Goal: Task Accomplishment & Management: Use online tool/utility

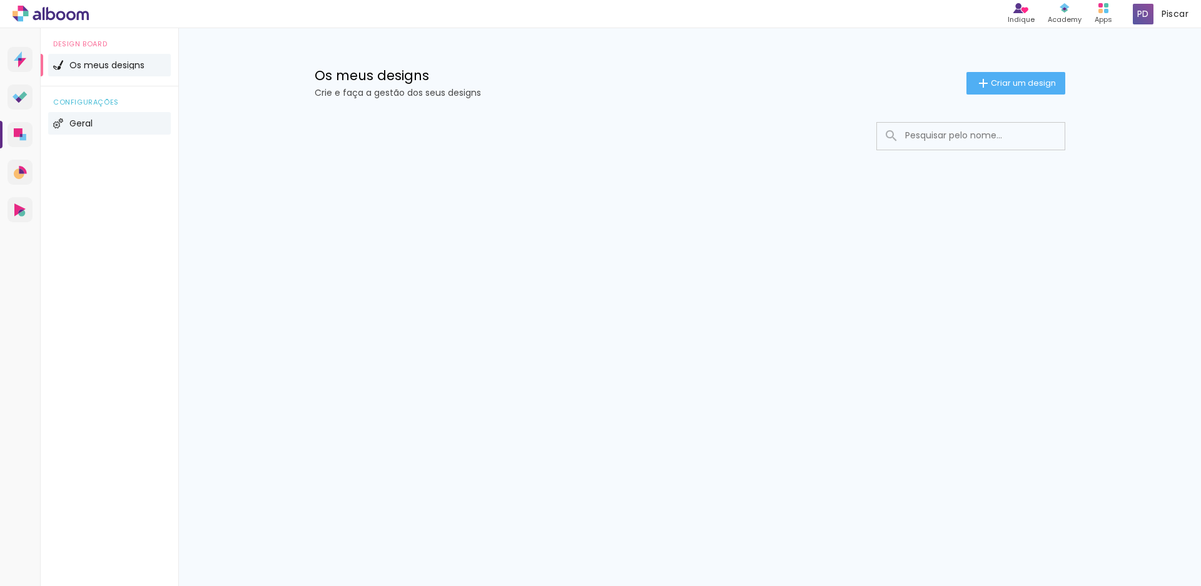
click at [88, 116] on li "Geral" at bounding box center [109, 123] width 123 height 23
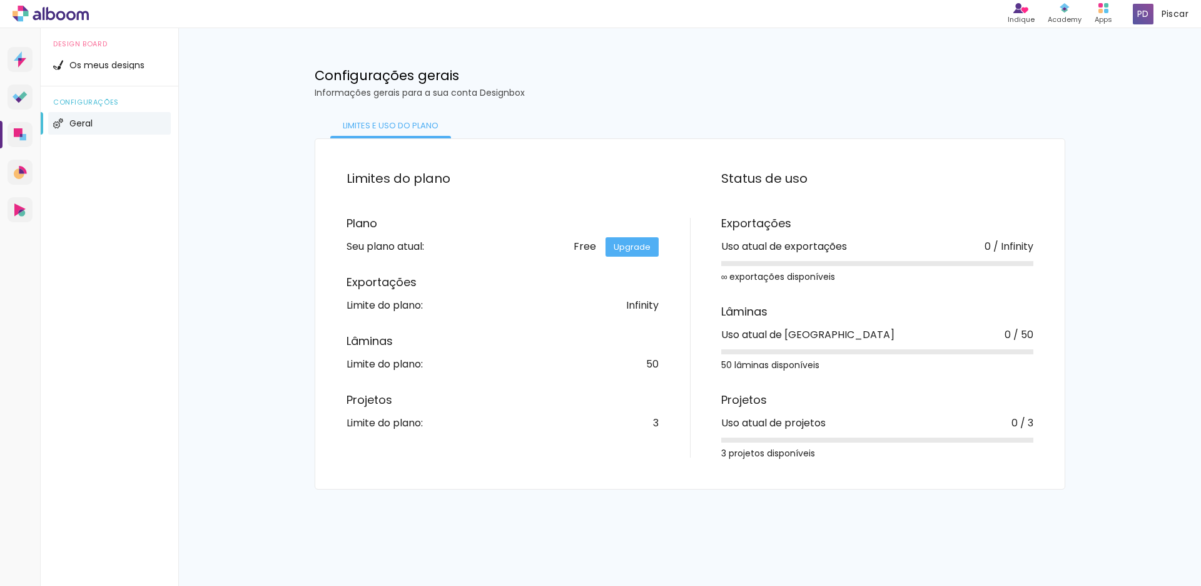
click at [108, 106] on span "configurações" at bounding box center [109, 102] width 113 height 7
click at [107, 66] on span "Os meus designs" at bounding box center [106, 65] width 75 height 9
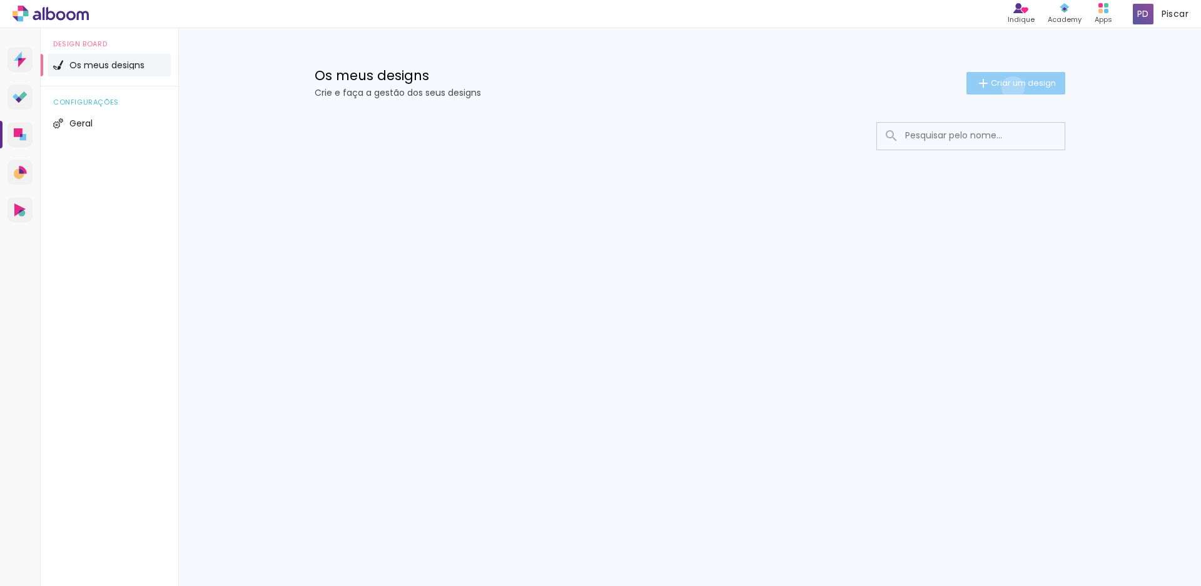
click at [1010, 87] on span "Criar um design" at bounding box center [1023, 83] width 65 height 8
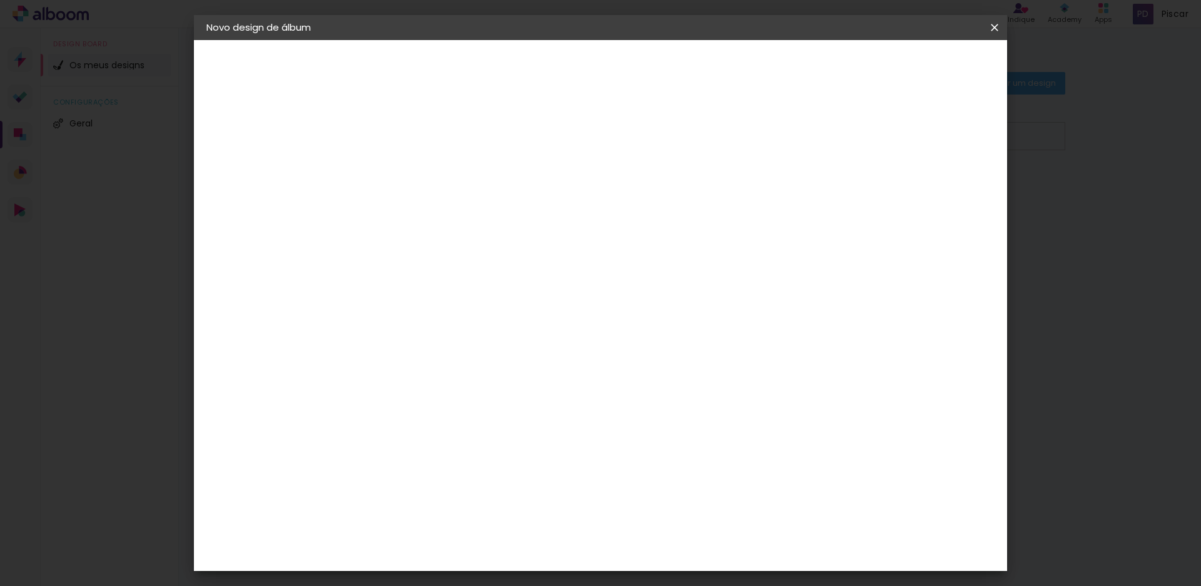
drag, startPoint x: 621, startPoint y: 150, endPoint x: 638, endPoint y: 156, distance: 18.2
click at [447, 151] on div at bounding box center [410, 168] width 71 height 94
click at [411, 164] on input at bounding box center [411, 167] width 0 height 19
type input "Batizado [PERSON_NAME]"
type paper-input "Batizado [PERSON_NAME]"
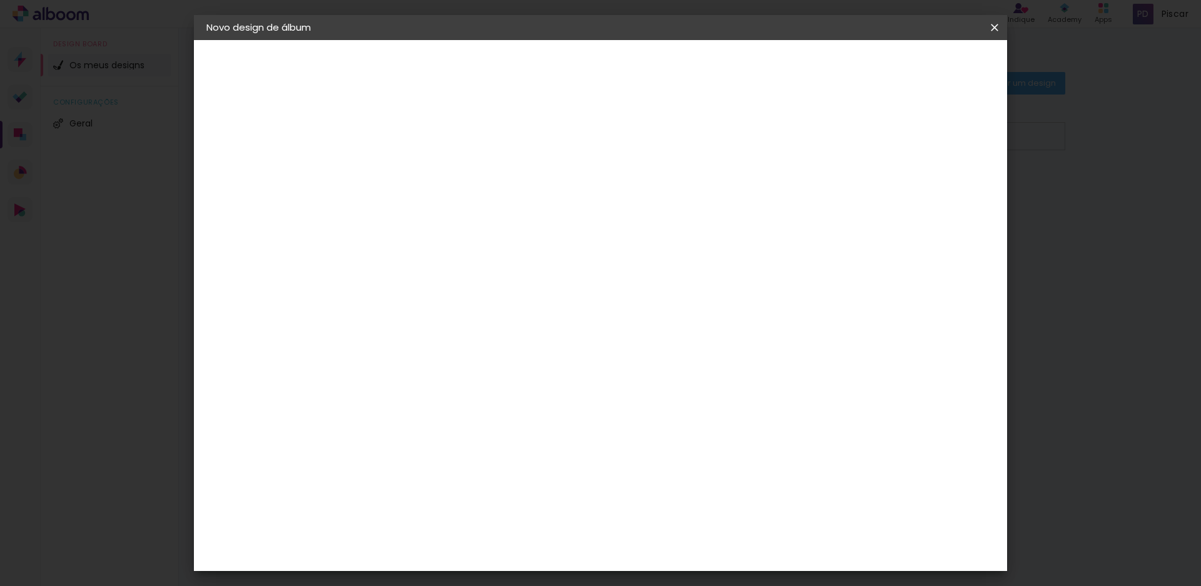
click at [466, 65] on header "Informações Dê um título ao seu álbum. Avançar" at bounding box center [411, 77] width 109 height 74
click at [0, 0] on slot "Avançar" at bounding box center [0, 0] width 0 height 0
click at [449, 333] on div "Floricolor" at bounding box center [426, 329] width 46 height 10
click at [594, 73] on paper-button "Avançar" at bounding box center [563, 66] width 61 height 21
click at [460, 214] on input "text" at bounding box center [435, 217] width 49 height 19
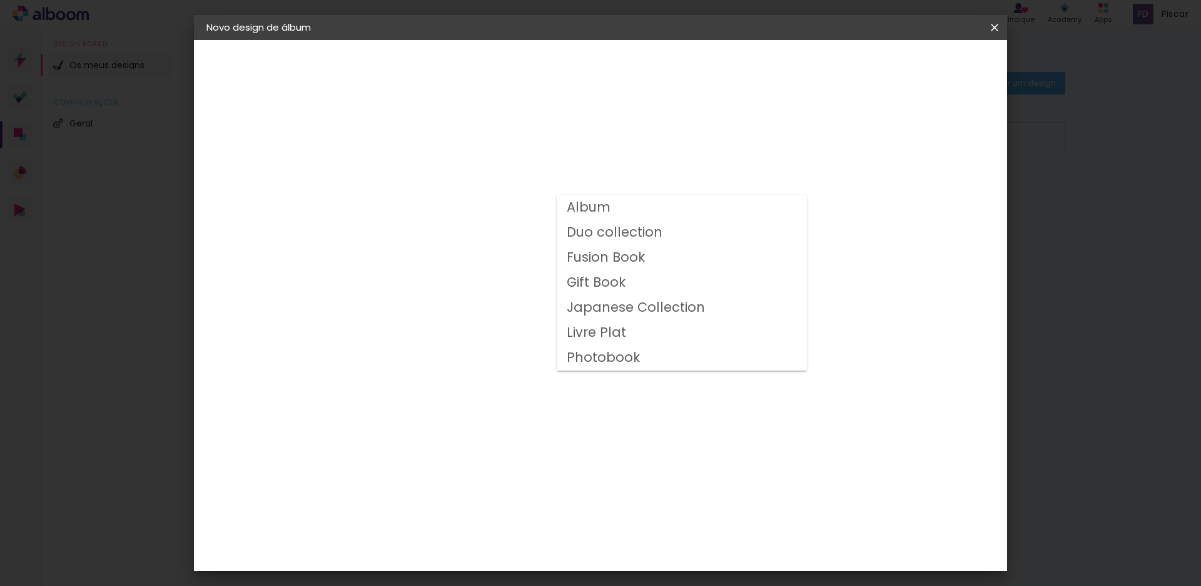
click at [0, 0] on slot "Duo collection" at bounding box center [0, 0] width 0 height 0
click at [564, 211] on input "Duo collection" at bounding box center [487, 205] width 153 height 19
click at [0, 0] on slot "Photobook" at bounding box center [0, 0] width 0 height 0
type input "Photobook"
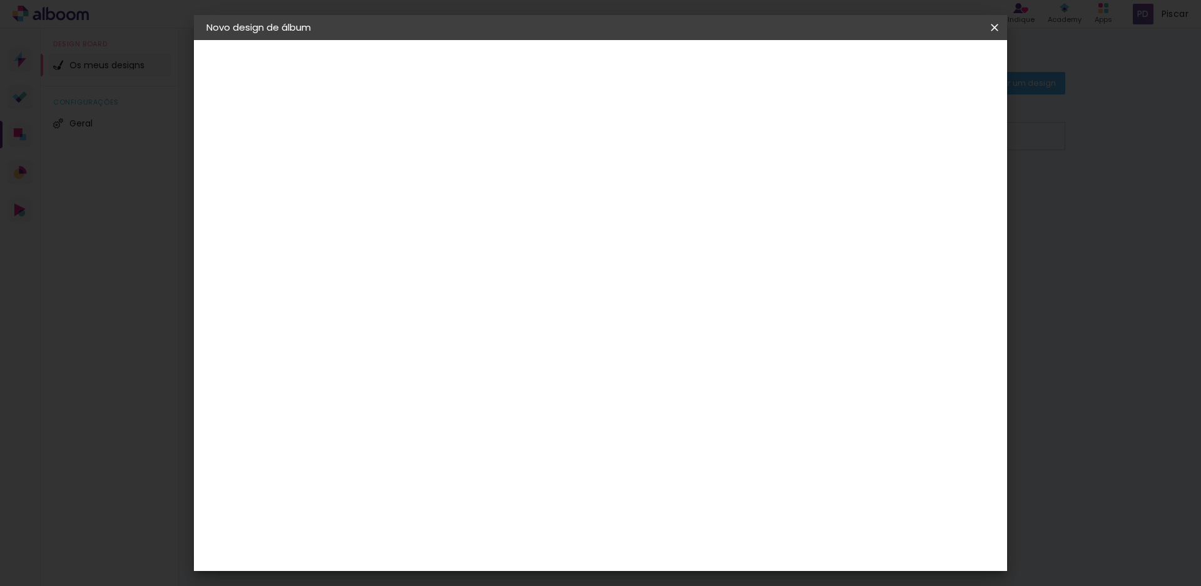
click at [496, 305] on span "25 × 30" at bounding box center [466, 315] width 58 height 26
click at [0, 0] on slot "Avançar" at bounding box center [0, 0] width 0 height 0
click at [390, 136] on input "2" at bounding box center [401, 135] width 43 height 16
type input "1"
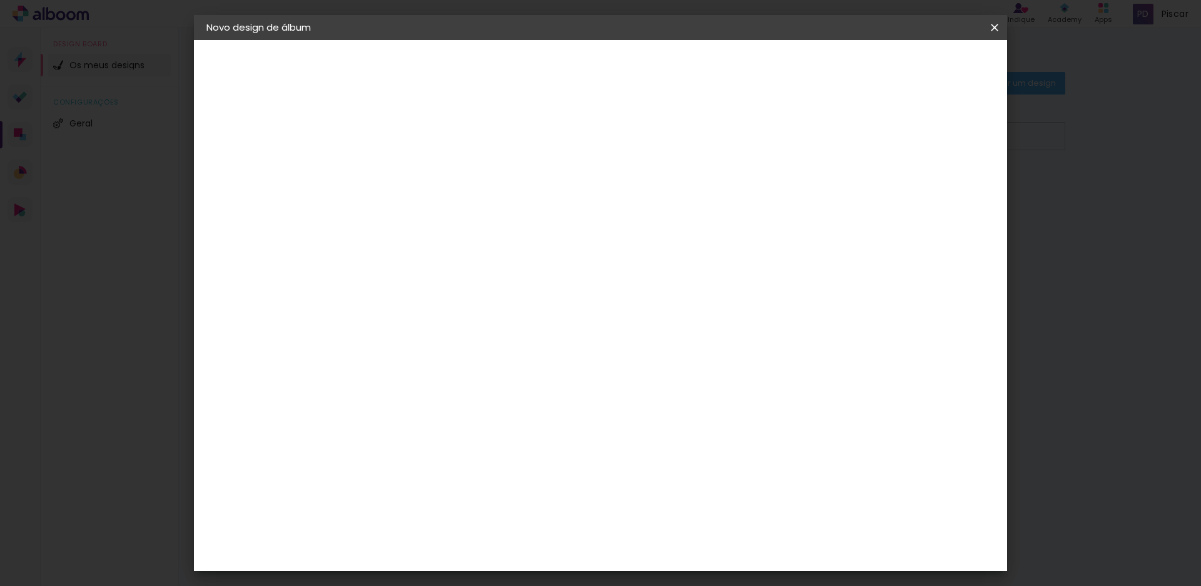
type paper-input "1"
click at [413, 138] on input "1" at bounding box center [401, 135] width 43 height 16
click at [703, 184] on div "30 cm Largura da página 25 cm Altura 60 cm Largura da folha (2 páginas) 2 mm Ma…" at bounding box center [656, 200] width 563 height 100
click at [885, 186] on span "2" at bounding box center [888, 187] width 14 height 19
drag, startPoint x: 893, startPoint y: 186, endPoint x: 883, endPoint y: 186, distance: 9.4
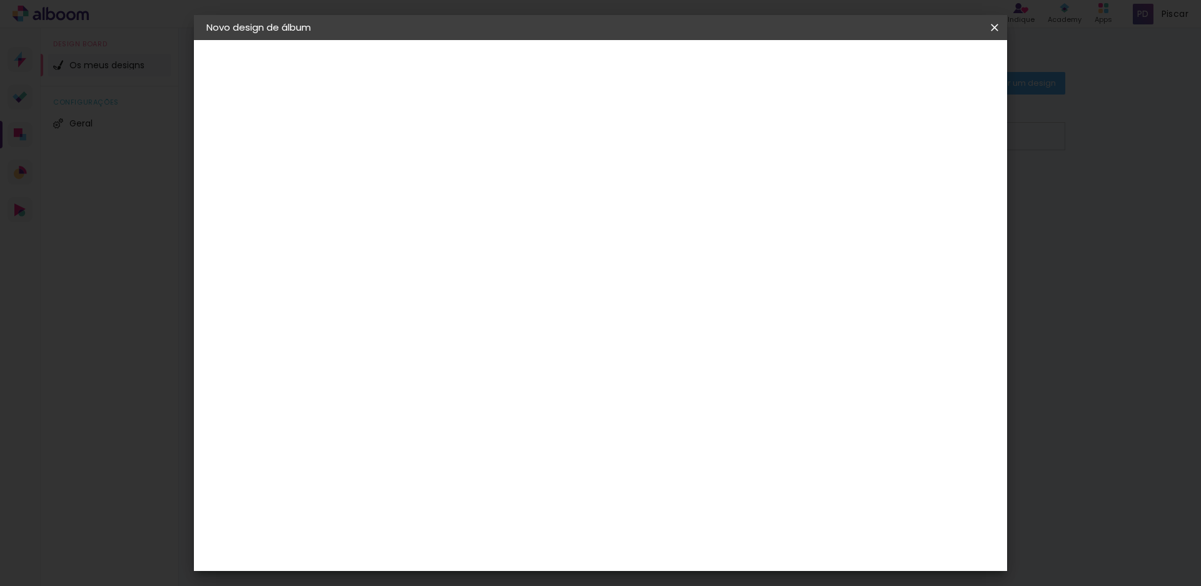
click at [883, 186] on span "2" at bounding box center [888, 187] width 14 height 19
click at [885, 186] on span "2" at bounding box center [888, 187] width 14 height 19
drag, startPoint x: 893, startPoint y: 185, endPoint x: 917, endPoint y: 212, distance: 35.9
click at [905, 198] on div "2 mm" at bounding box center [888, 186] width 50 height 31
click at [917, 212] on div "30 cm Largura da página 25 cm Altura 60 cm Largura da folha (2 páginas) 2 mm Ma…" at bounding box center [656, 200] width 563 height 100
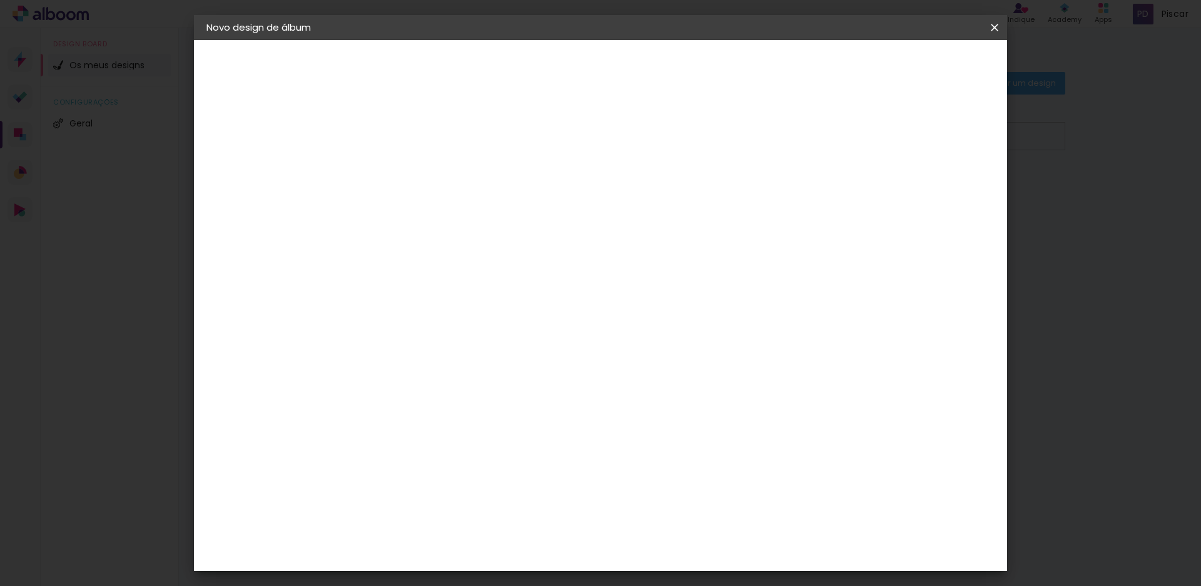
click at [903, 176] on div "2 mm" at bounding box center [888, 186] width 50 height 31
click at [848, 136] on div at bounding box center [842, 135] width 11 height 11
type paper-checkbox "on"
drag, startPoint x: 946, startPoint y: 219, endPoint x: 922, endPoint y: 208, distance: 26.6
click at [939, 219] on div "30 cm Largura da página 25 cm Altura 60 cm Largura da folha (2 páginas) 2 mm Ma…" at bounding box center [656, 200] width 563 height 100
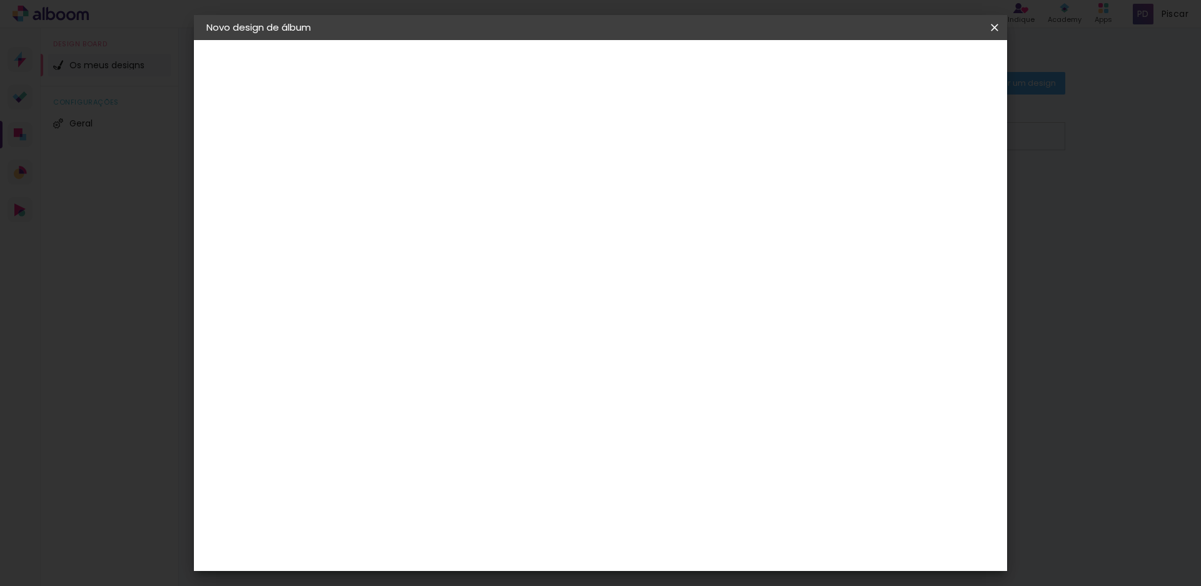
click at [887, 190] on span "2" at bounding box center [888, 187] width 14 height 19
drag, startPoint x: 888, startPoint y: 184, endPoint x: 880, endPoint y: 185, distance: 8.2
click at [879, 185] on div "2 mm" at bounding box center [888, 186] width 50 height 31
click at [935, 195] on div "30 cm Largura da página 25 cm Altura 60 cm Largura da folha (2 páginas) 2 mm Ma…" at bounding box center [656, 200] width 563 height 100
click at [939, 73] on paper-button "Iniciar design" at bounding box center [898, 66] width 82 height 21
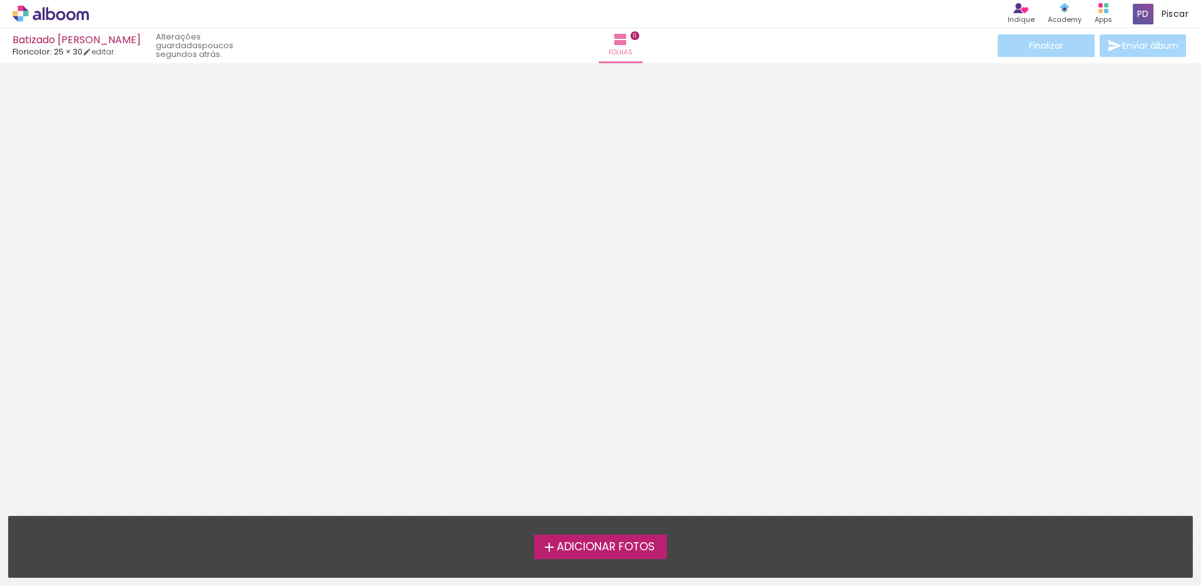
click at [599, 547] on span "Adicionar Fotos" at bounding box center [606, 546] width 98 height 11
click at [0, 0] on input "file" at bounding box center [0, 0] width 0 height 0
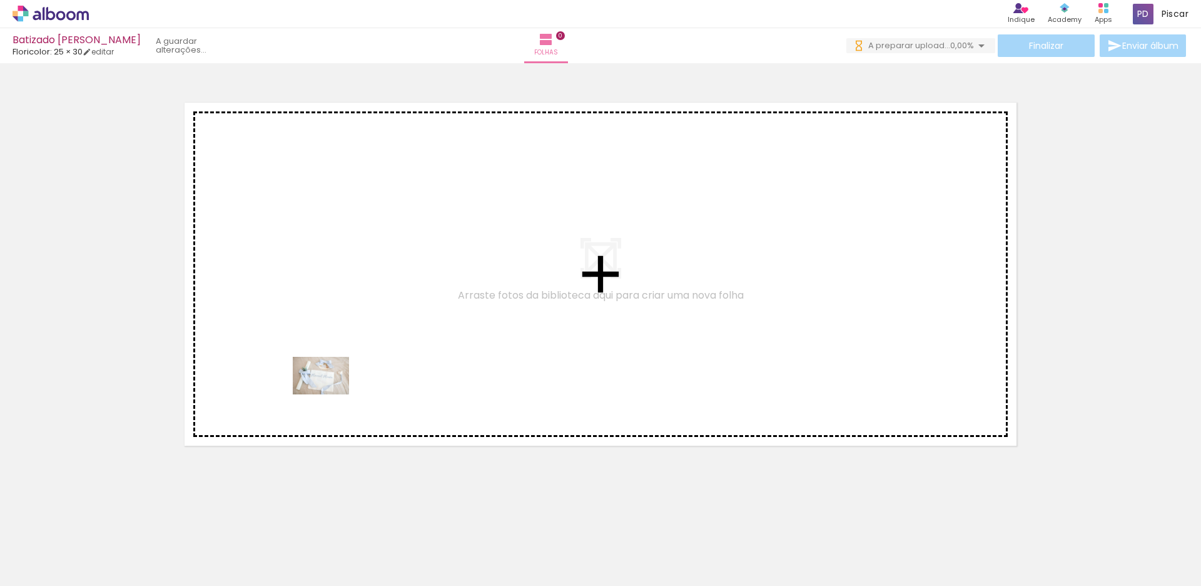
drag, startPoint x: 152, startPoint y: 532, endPoint x: 330, endPoint y: 394, distance: 225.7
click at [330, 394] on quentale-workspace at bounding box center [600, 293] width 1201 height 586
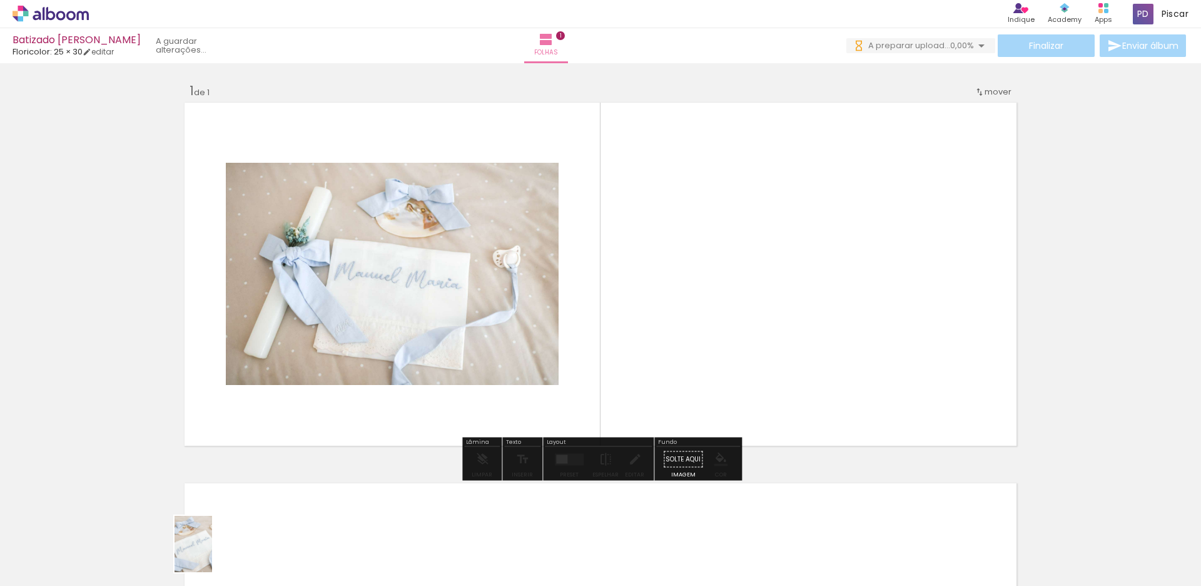
drag, startPoint x: 194, startPoint y: 544, endPoint x: 212, endPoint y: 553, distance: 20.1
click at [212, 553] on div at bounding box center [195, 543] width 41 height 62
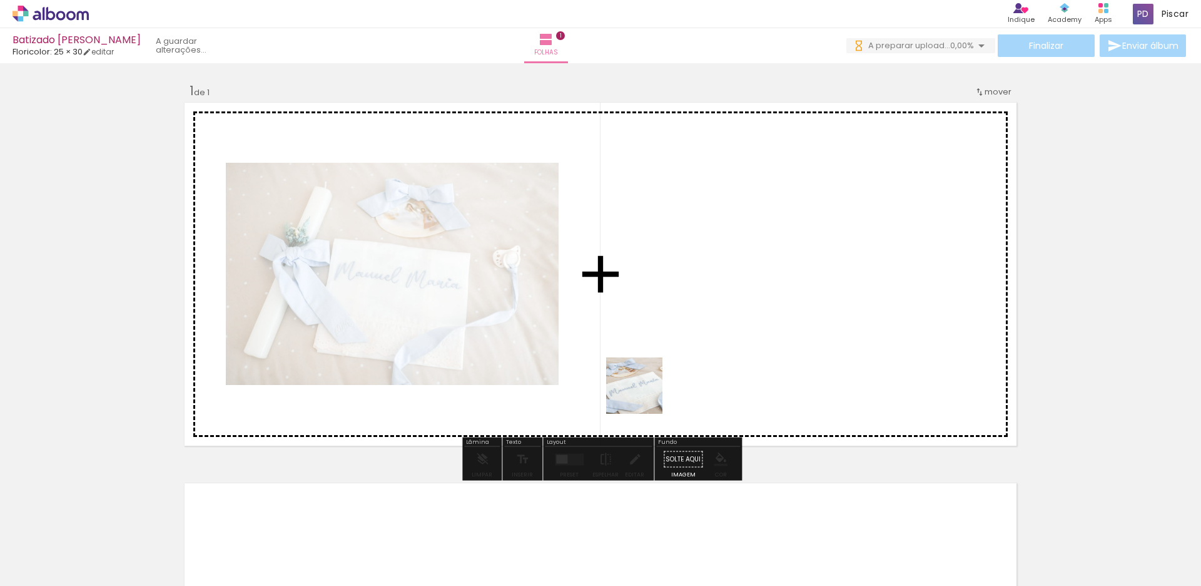
drag, startPoint x: 203, startPoint y: 547, endPoint x: 713, endPoint y: 351, distance: 545.7
click at [735, 338] on quentale-workspace at bounding box center [600, 293] width 1201 height 586
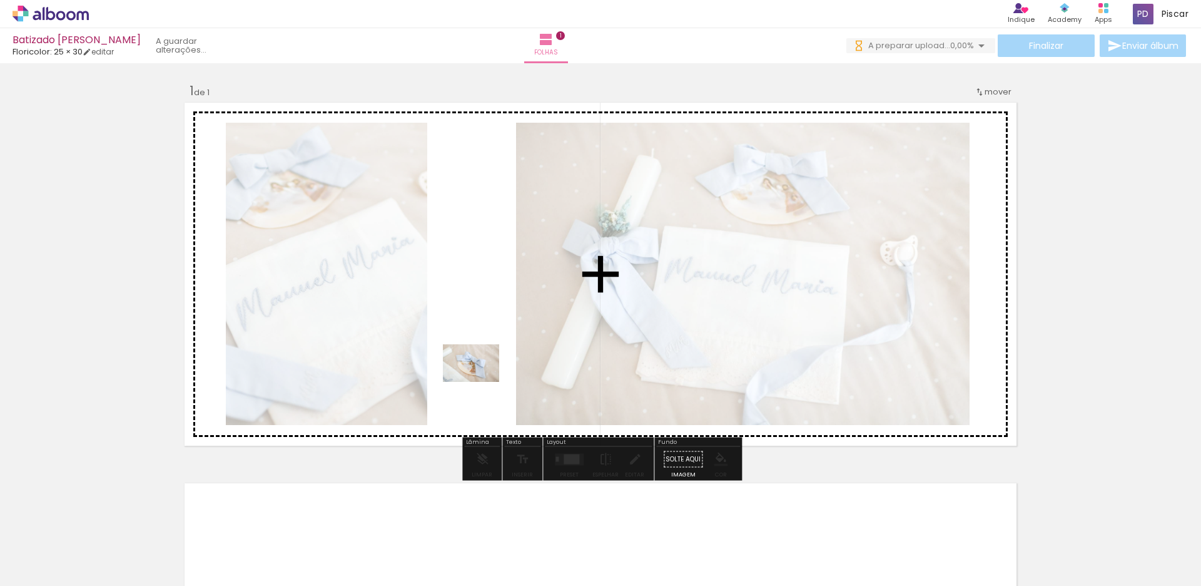
drag, startPoint x: 355, startPoint y: 479, endPoint x: 481, endPoint y: 382, distance: 158.7
click at [481, 382] on quentale-workspace at bounding box center [600, 293] width 1201 height 586
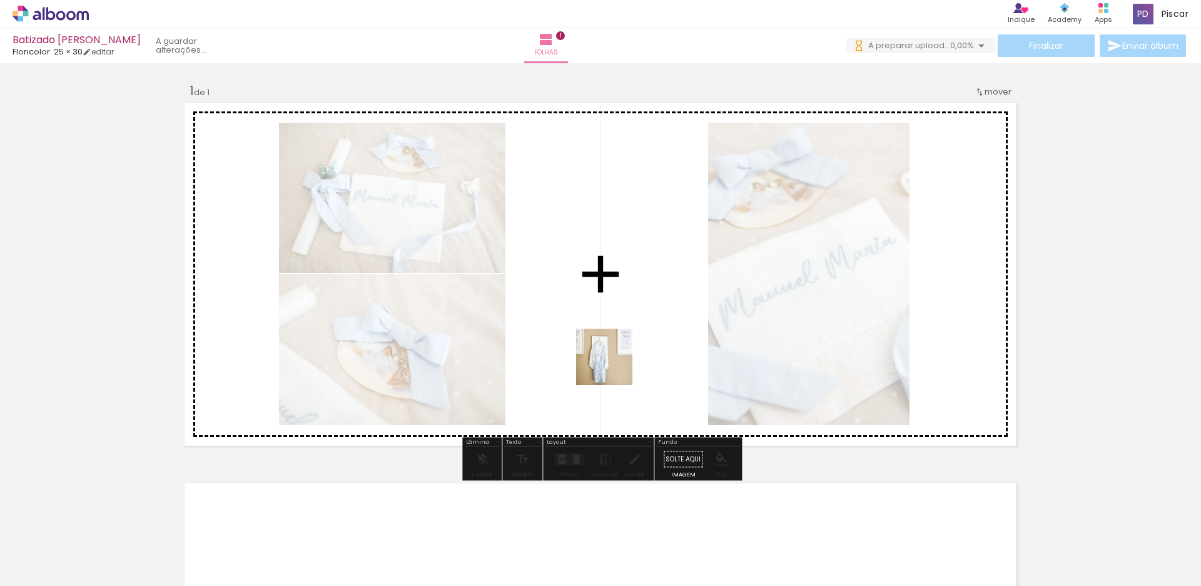
drag, startPoint x: 345, startPoint y: 552, endPoint x: 651, endPoint y: 342, distance: 371.2
click at [651, 342] on quentale-workspace at bounding box center [600, 293] width 1201 height 586
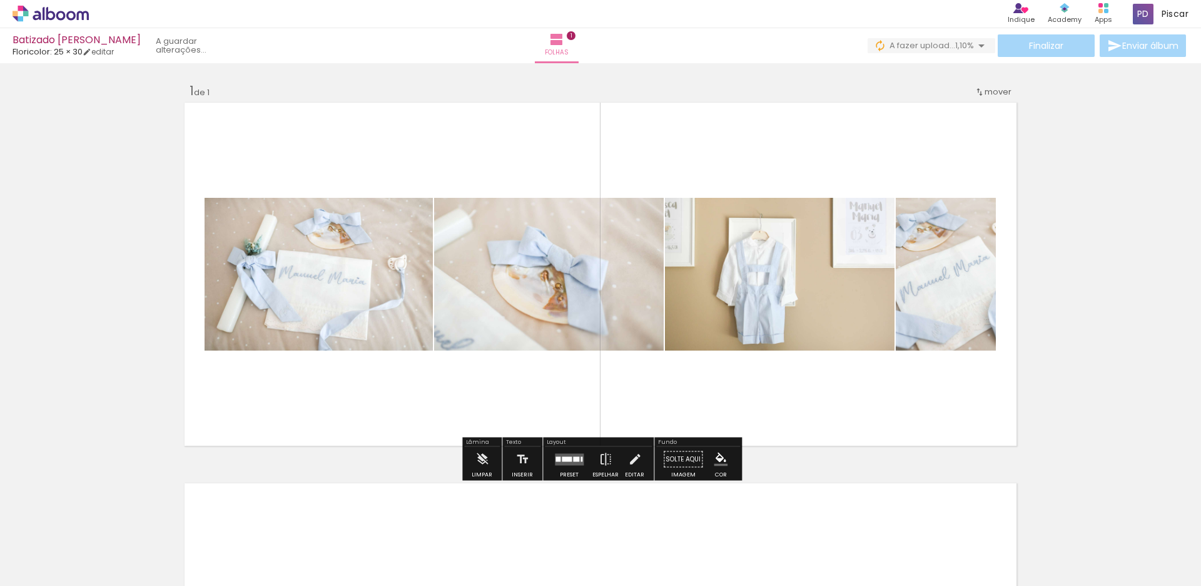
click at [562, 459] on div at bounding box center [567, 458] width 10 height 5
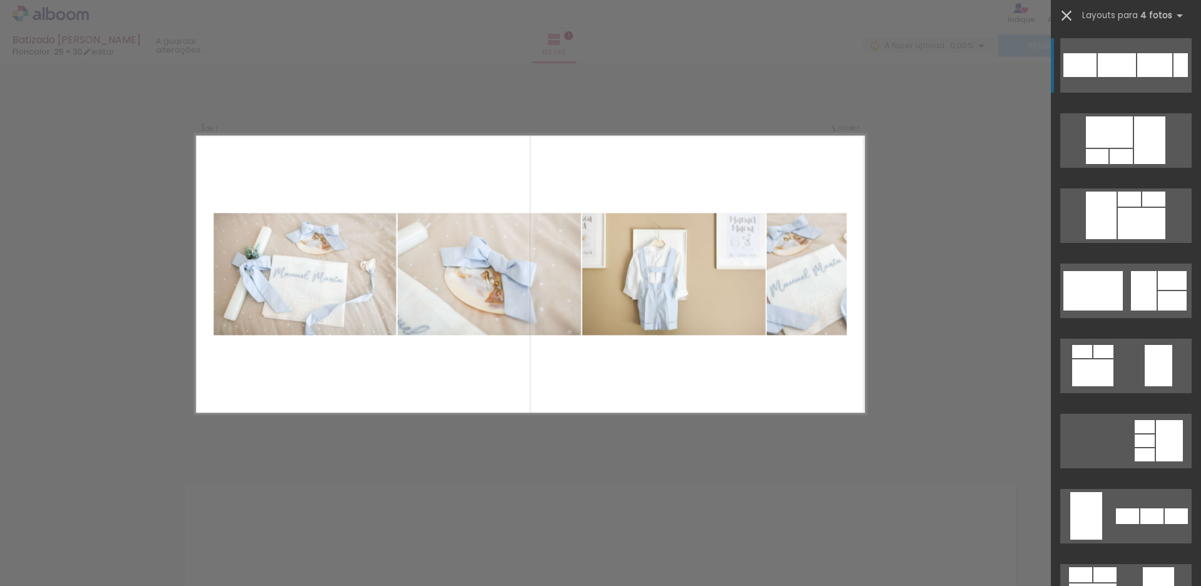
click at [1069, 17] on iron-icon at bounding box center [1067, 16] width 18 height 18
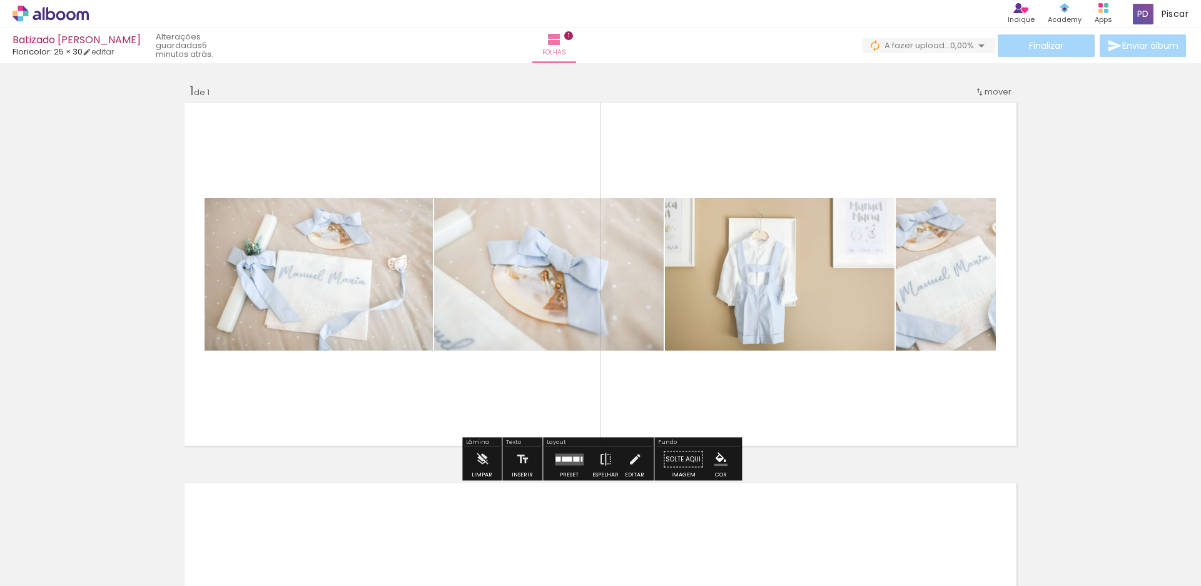
click at [824, 447] on quentale-layouter at bounding box center [600, 273] width 838 height 349
click at [835, 401] on quentale-layouter at bounding box center [600, 273] width 838 height 349
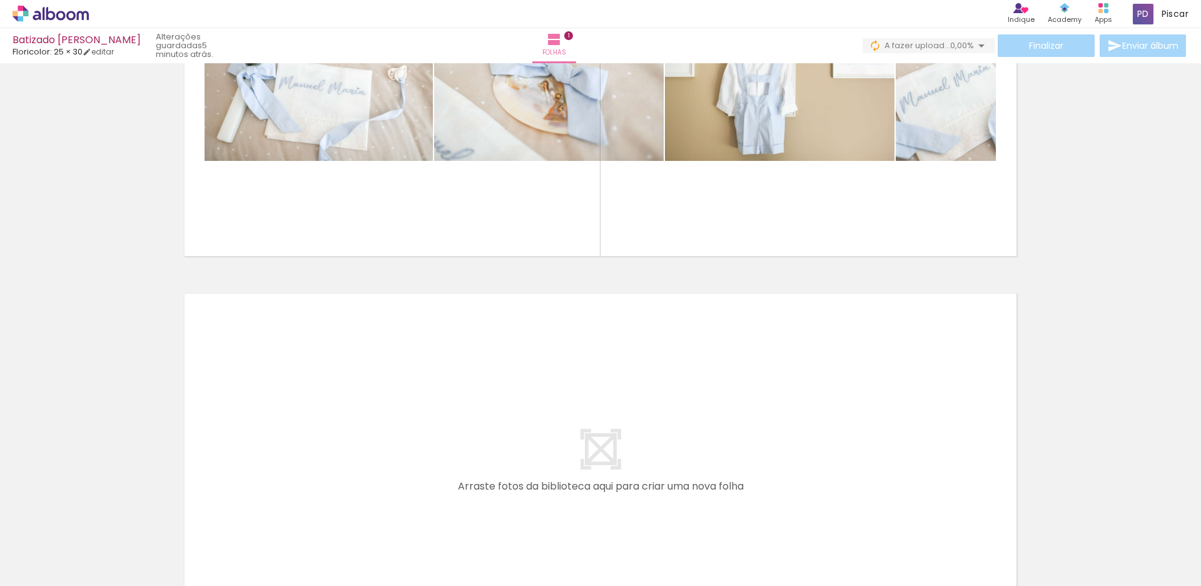
scroll to position [33, 0]
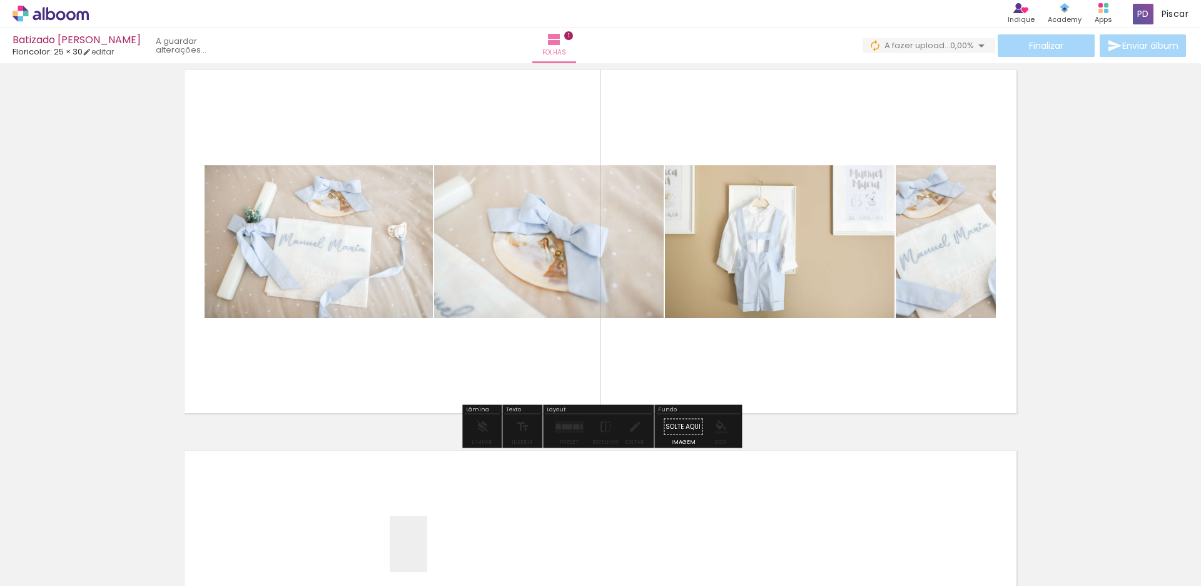
drag, startPoint x: 409, startPoint y: 551, endPoint x: 427, endPoint y: 553, distance: 18.9
click at [426, 553] on div at bounding box center [405, 543] width 41 height 62
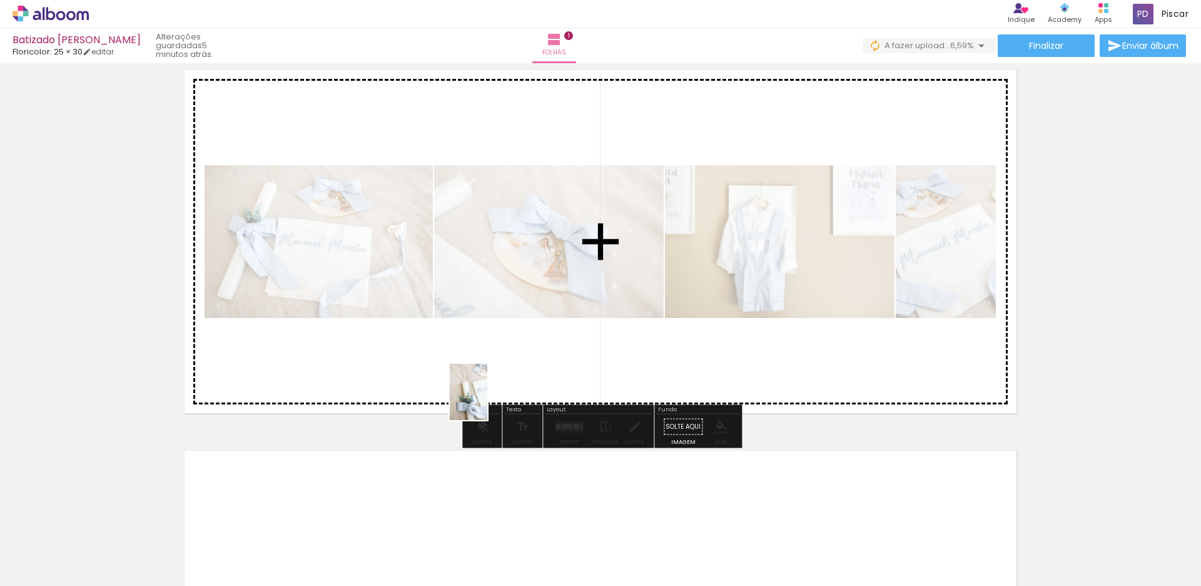
drag, startPoint x: 489, startPoint y: 553, endPoint x: 491, endPoint y: 391, distance: 162.1
click at [491, 391] on quentale-workspace at bounding box center [600, 293] width 1201 height 586
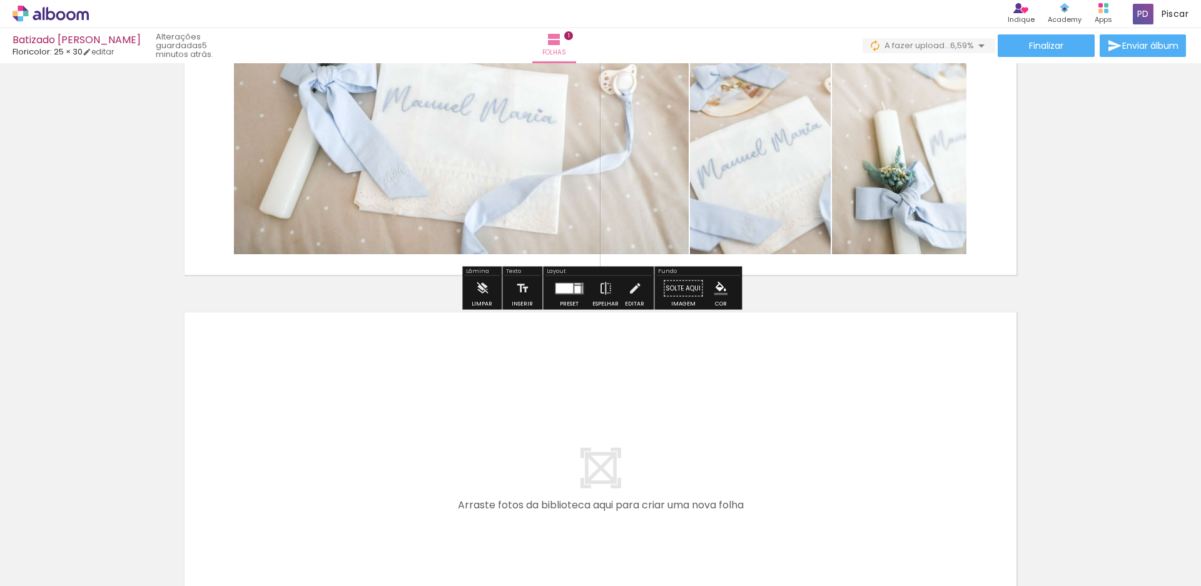
scroll to position [365, 0]
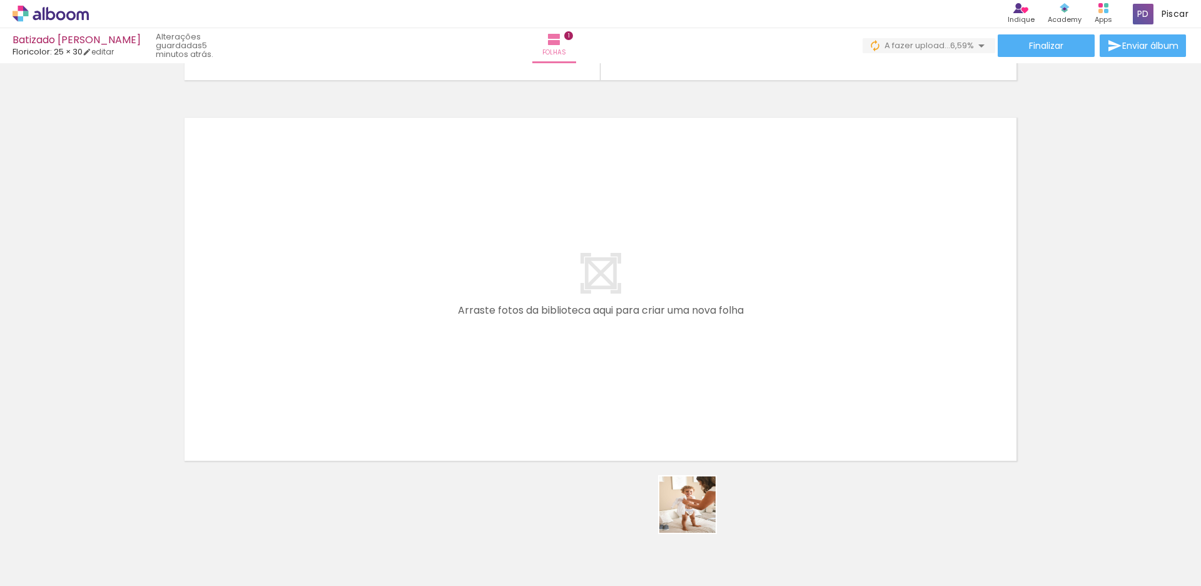
drag, startPoint x: 705, startPoint y: 550, endPoint x: 639, endPoint y: 372, distance: 190.3
click at [639, 372] on quentale-workspace at bounding box center [600, 293] width 1201 height 586
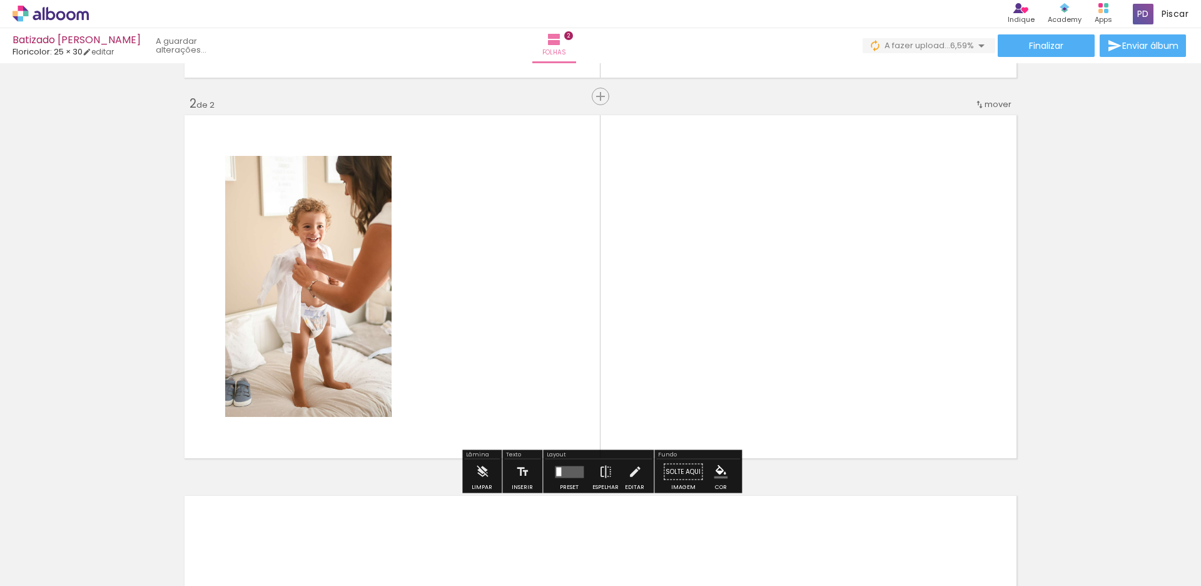
scroll to position [369, 0]
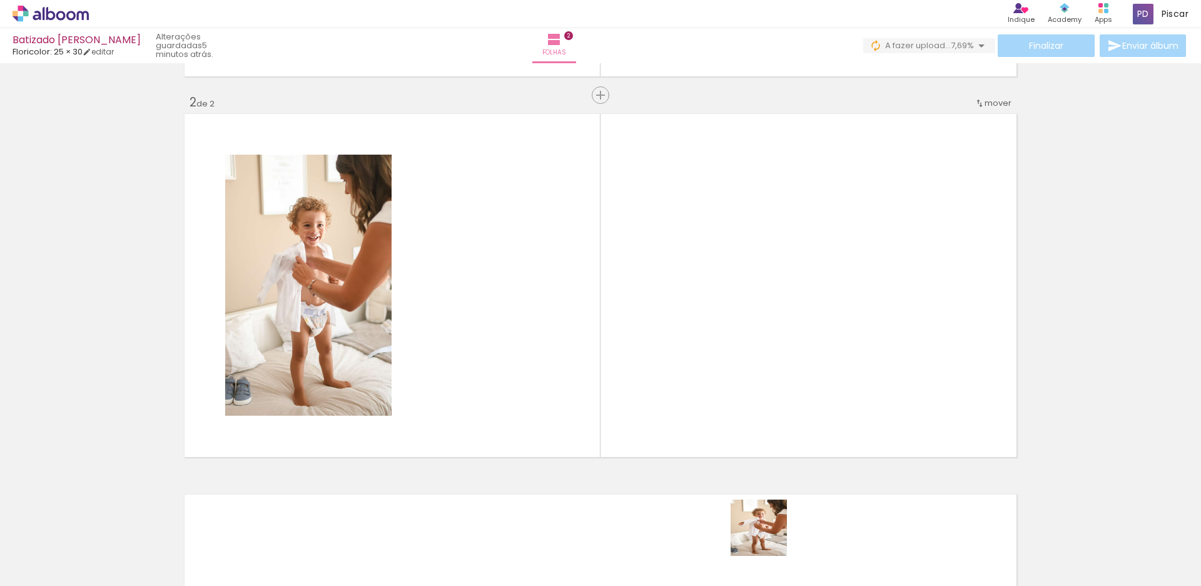
drag, startPoint x: 768, startPoint y: 554, endPoint x: 812, endPoint y: 537, distance: 46.9
click at [760, 388] on quentale-workspace at bounding box center [600, 293] width 1201 height 586
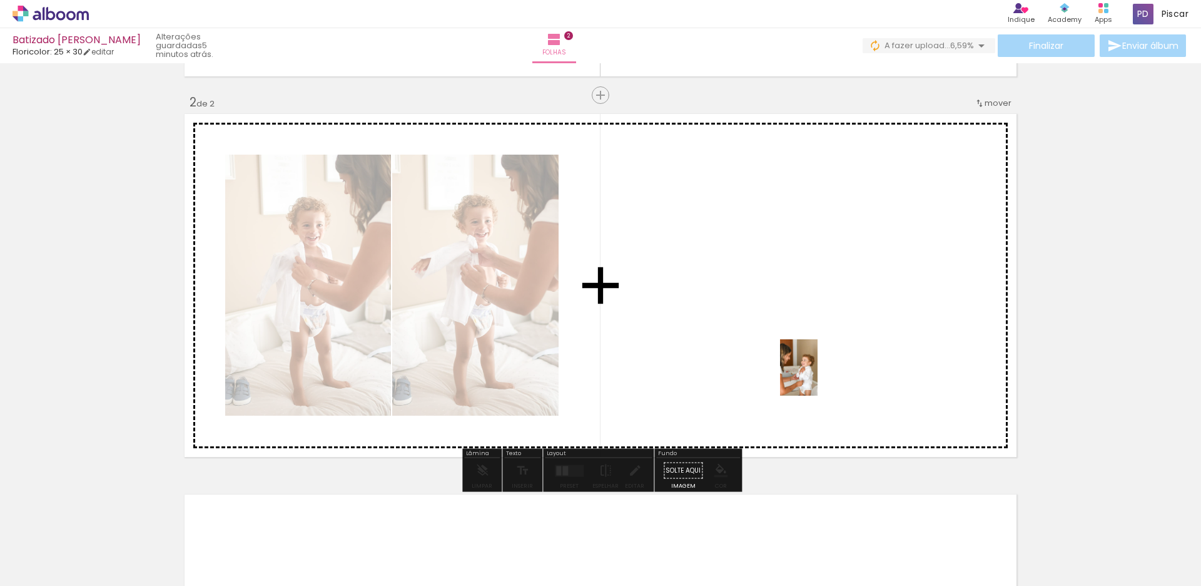
drag, startPoint x: 906, startPoint y: 551, endPoint x: 818, endPoint y: 377, distance: 195.0
click at [818, 377] on quentale-workspace at bounding box center [600, 293] width 1201 height 586
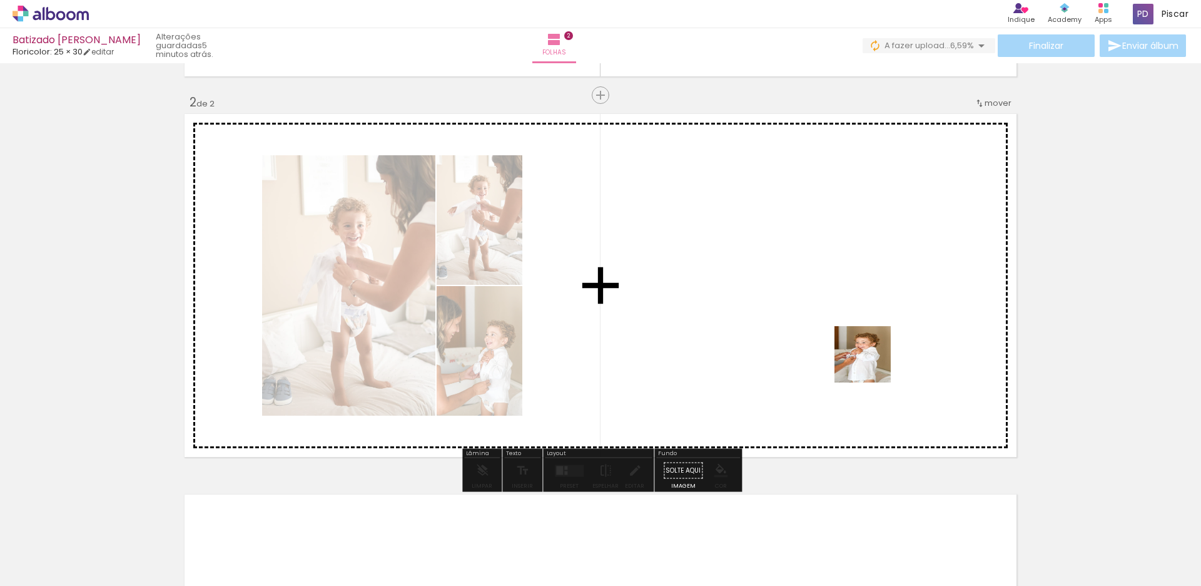
drag, startPoint x: 965, startPoint y: 538, endPoint x: 872, endPoint y: 363, distance: 198.5
click at [872, 363] on quentale-workspace at bounding box center [600, 293] width 1201 height 586
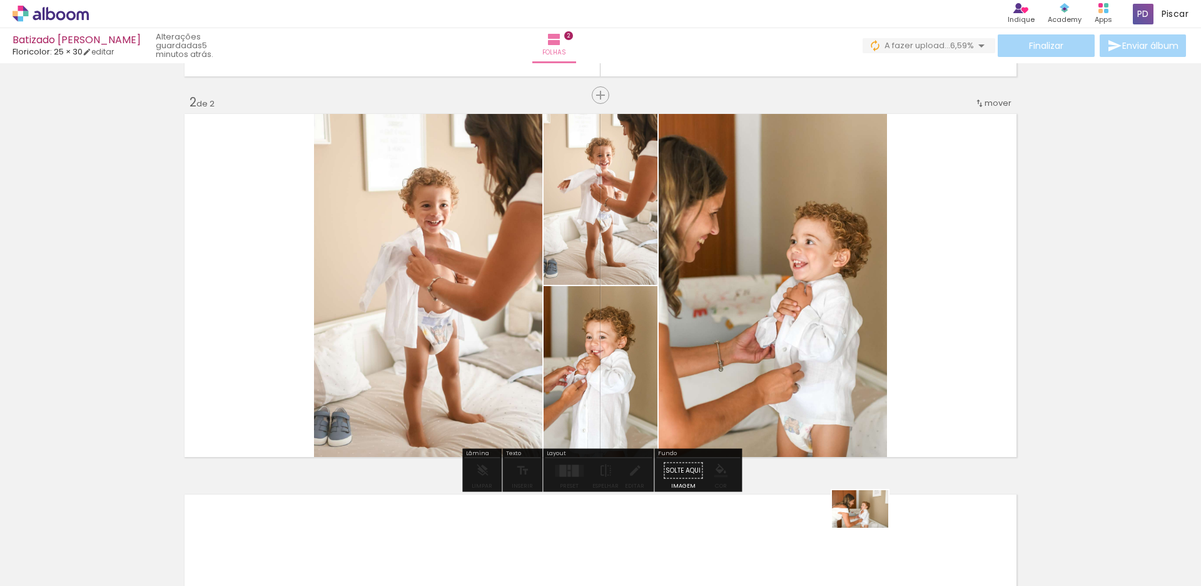
drag, startPoint x: 827, startPoint y: 547, endPoint x: 867, endPoint y: 566, distance: 44.2
click at [0, 0] on slot at bounding box center [0, 0] width 0 height 0
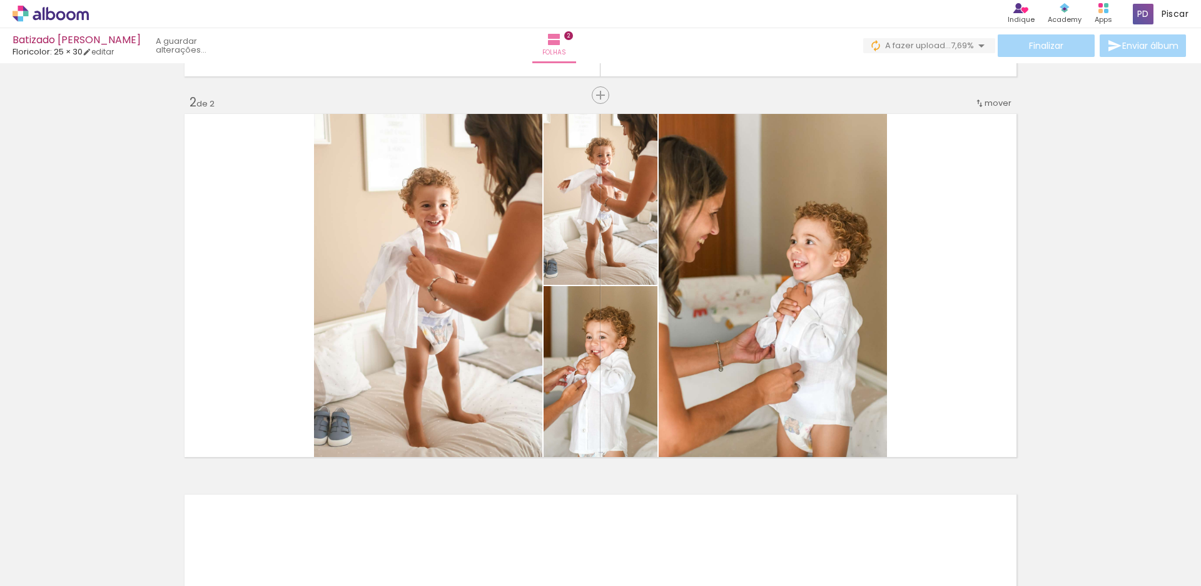
scroll to position [0, 473]
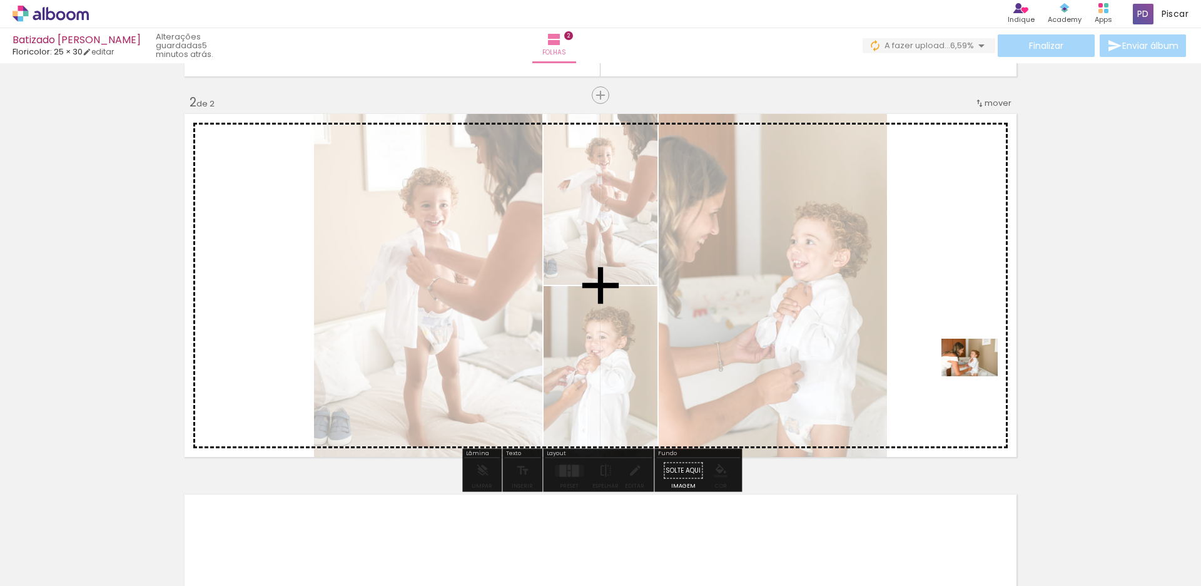
drag, startPoint x: 355, startPoint y: 543, endPoint x: 979, endPoint y: 376, distance: 645.8
click at [979, 376] on quentale-workspace at bounding box center [600, 293] width 1201 height 586
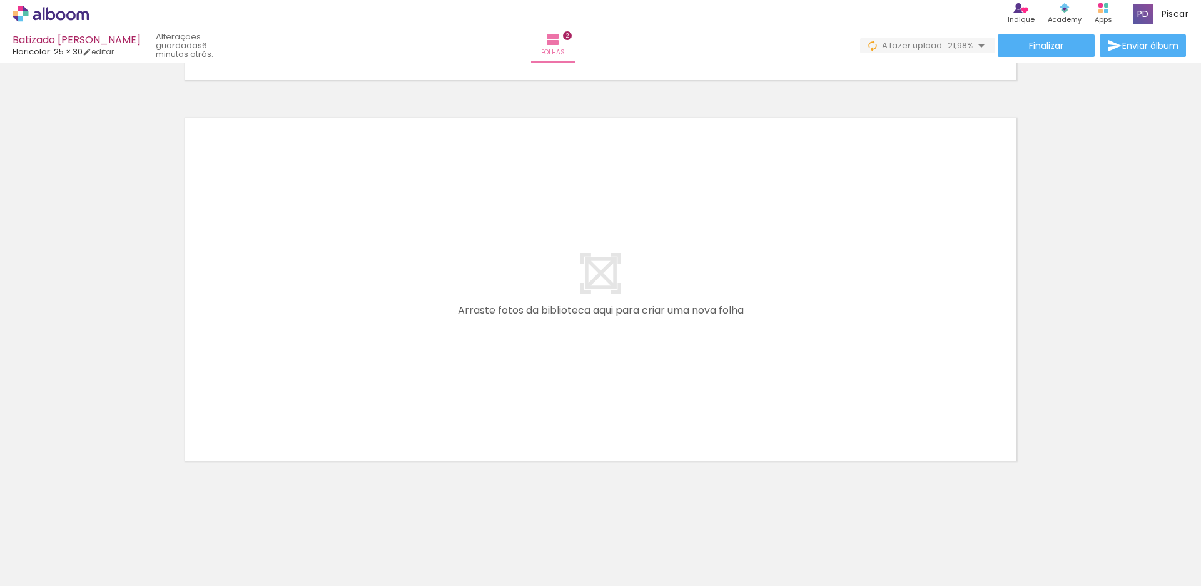
scroll to position [0, 590]
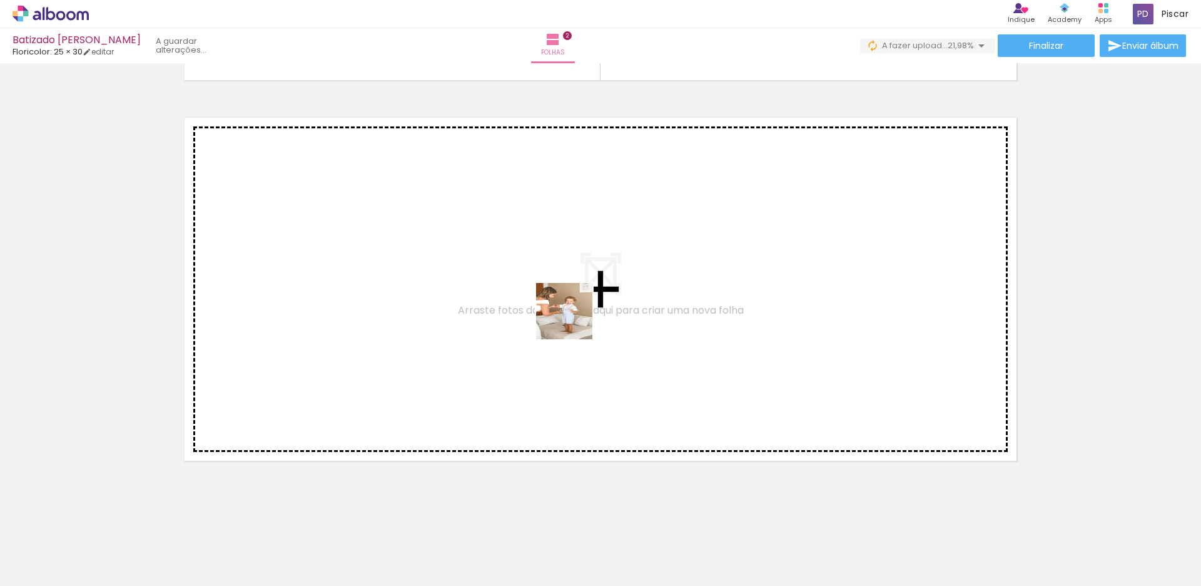
drag, startPoint x: 514, startPoint y: 550, endPoint x: 637, endPoint y: 471, distance: 146.3
click at [579, 304] on quentale-workspace at bounding box center [600, 293] width 1201 height 586
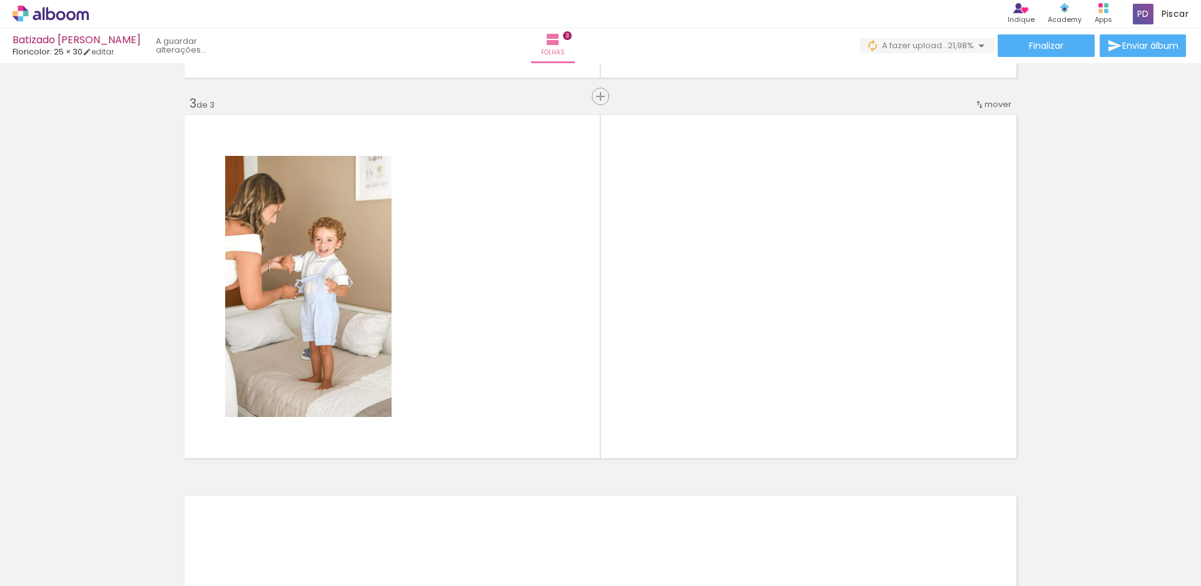
scroll to position [750, 0]
drag, startPoint x: 731, startPoint y: 525, endPoint x: 726, endPoint y: 357, distance: 168.4
click at [726, 357] on quentale-workspace at bounding box center [600, 293] width 1201 height 586
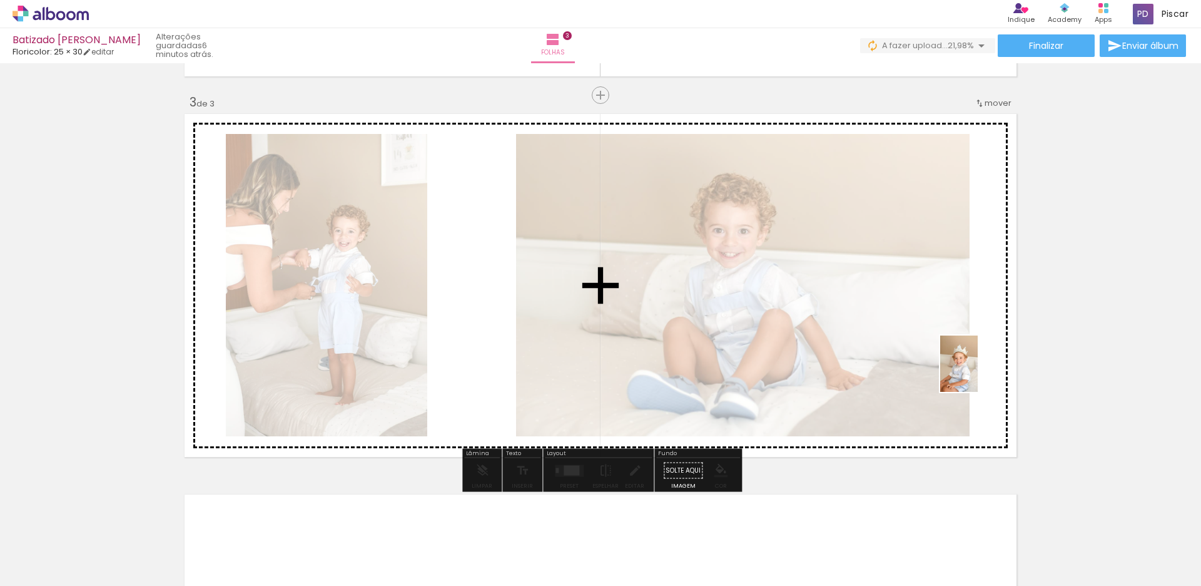
drag, startPoint x: 810, startPoint y: 547, endPoint x: 1004, endPoint y: 373, distance: 260.1
click at [1014, 369] on quentale-workspace at bounding box center [600, 293] width 1201 height 586
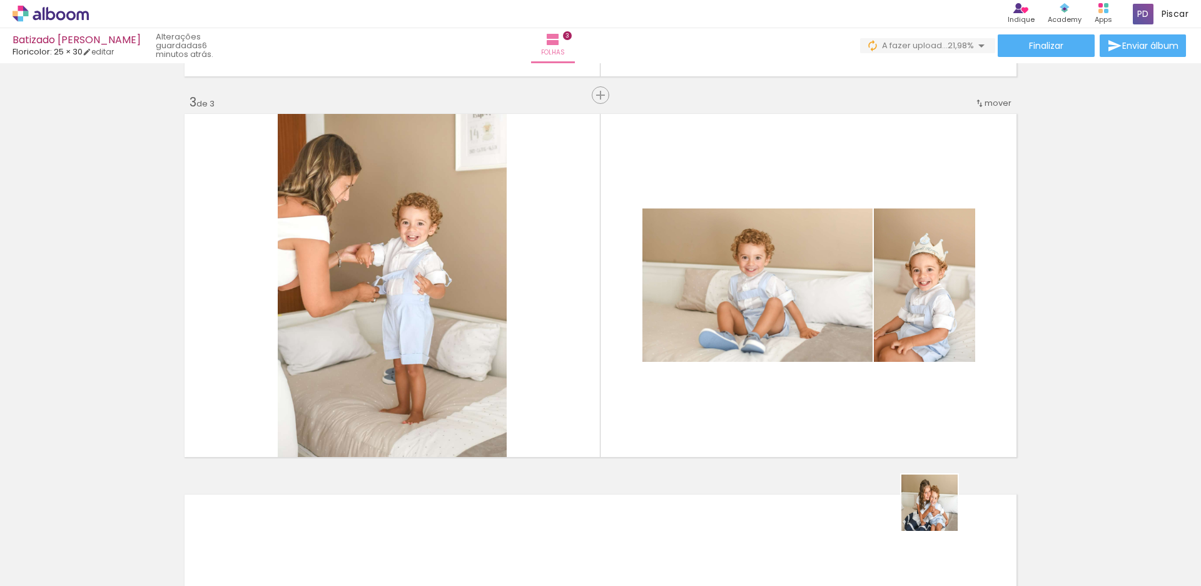
drag, startPoint x: 1011, startPoint y: 549, endPoint x: 761, endPoint y: 412, distance: 285.6
click at [761, 412] on quentale-workspace at bounding box center [600, 293] width 1201 height 586
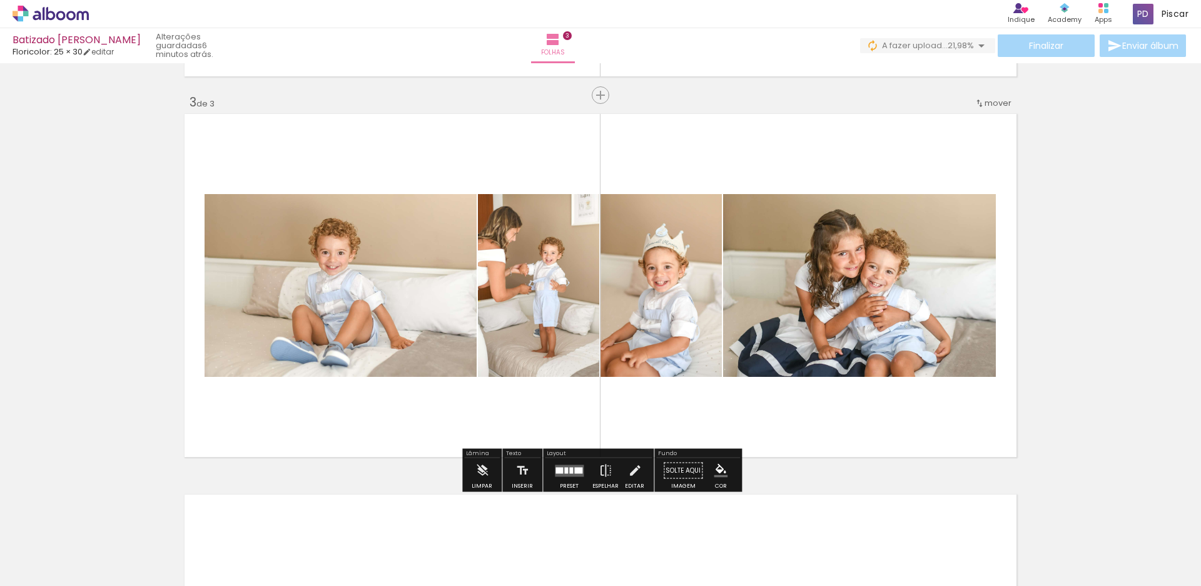
scroll to position [0, 756]
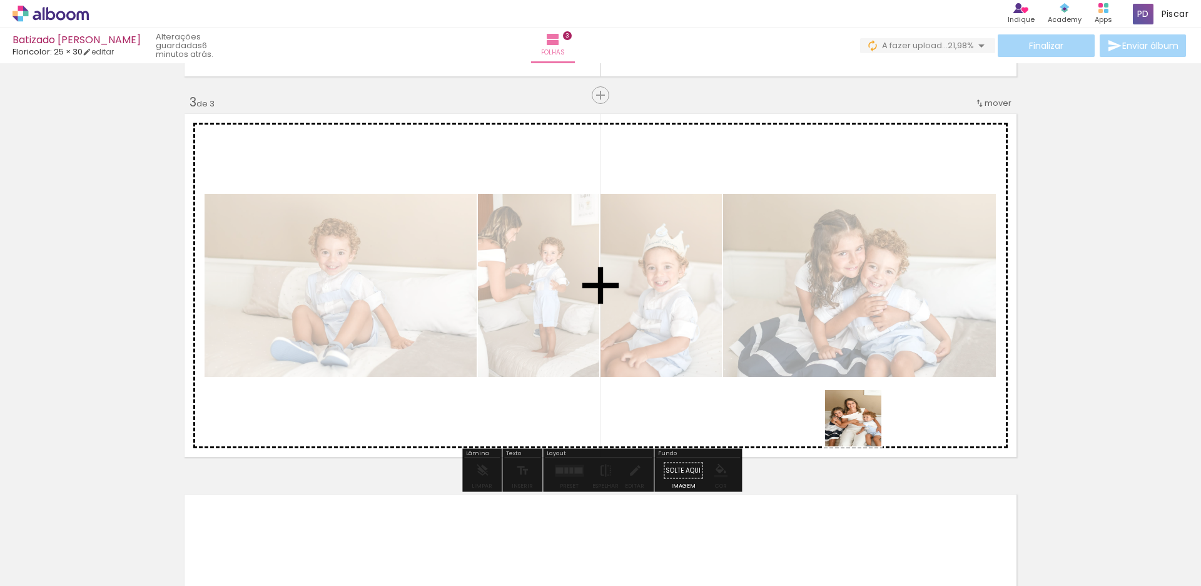
drag, startPoint x: 947, startPoint y: 507, endPoint x: 855, endPoint y: 417, distance: 128.3
click at [855, 417] on quentale-workspace at bounding box center [600, 293] width 1201 height 586
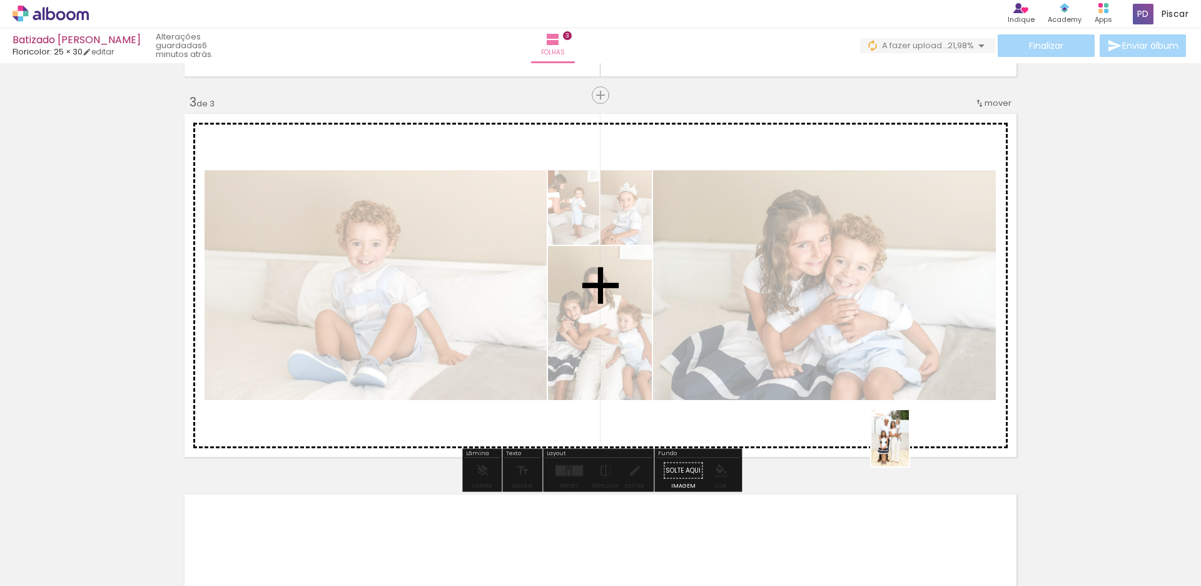
drag, startPoint x: 1009, startPoint y: 514, endPoint x: 909, endPoint y: 447, distance: 120.1
click at [909, 447] on quentale-workspace at bounding box center [600, 293] width 1201 height 586
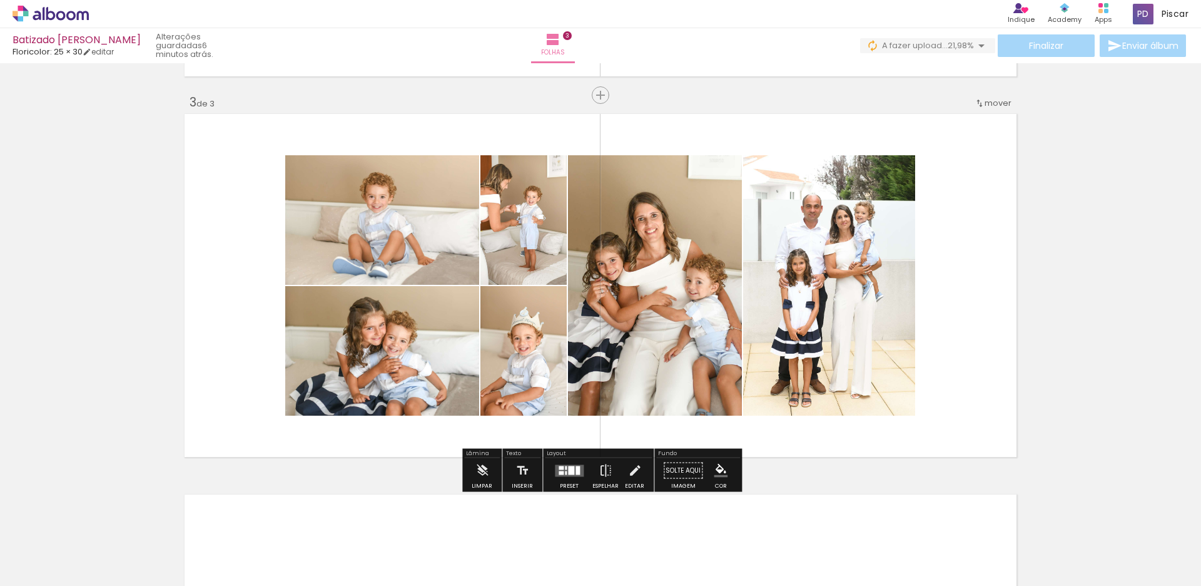
scroll to position [1126, 0]
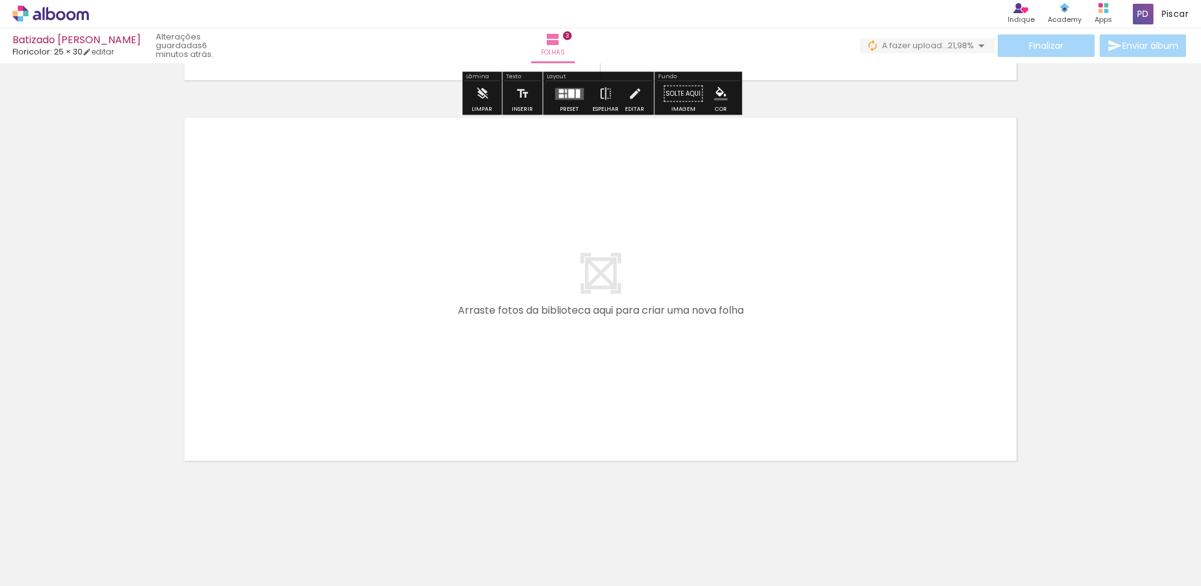
drag, startPoint x: 688, startPoint y: 549, endPoint x: 690, endPoint y: 358, distance: 190.8
click at [690, 358] on quentale-workspace at bounding box center [600, 293] width 1201 height 586
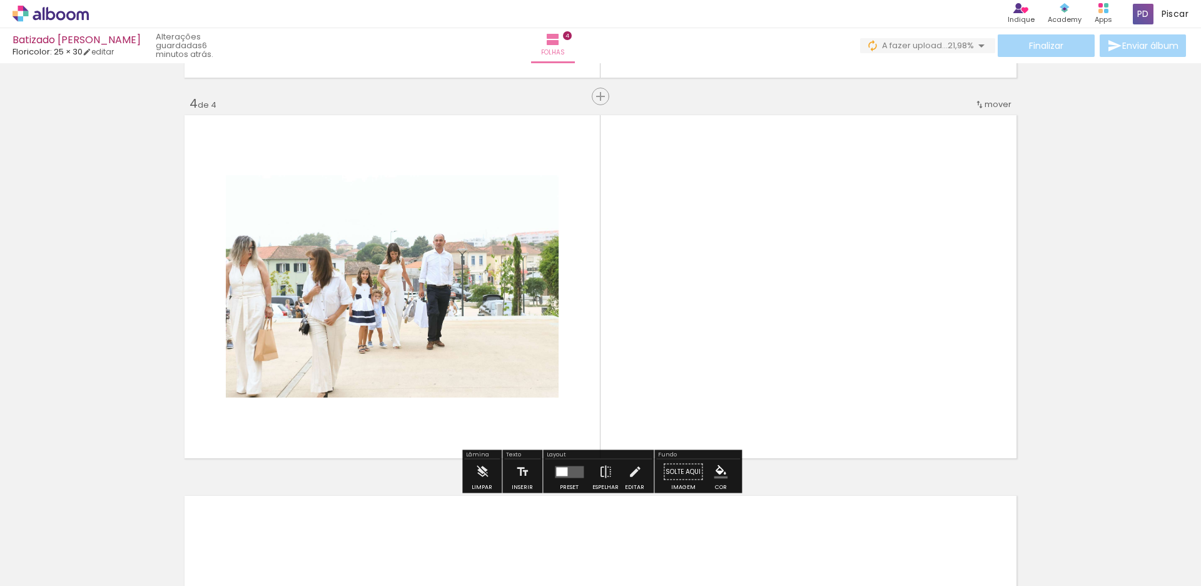
scroll to position [1130, 0]
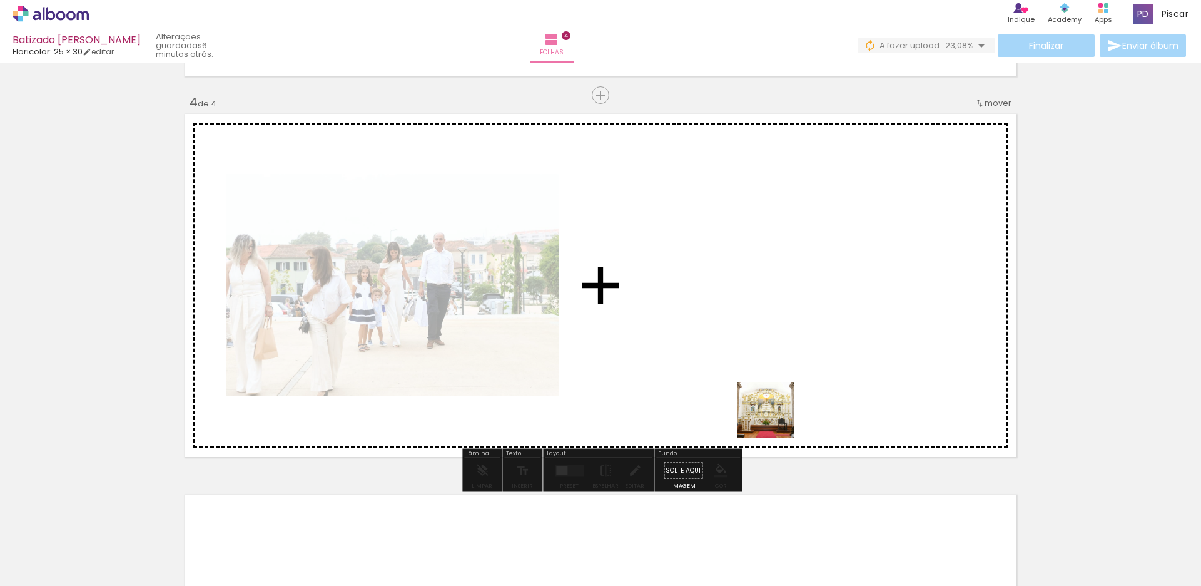
drag, startPoint x: 771, startPoint y: 564, endPoint x: 800, endPoint y: 509, distance: 62.7
click at [777, 371] on quentale-workspace at bounding box center [600, 293] width 1201 height 586
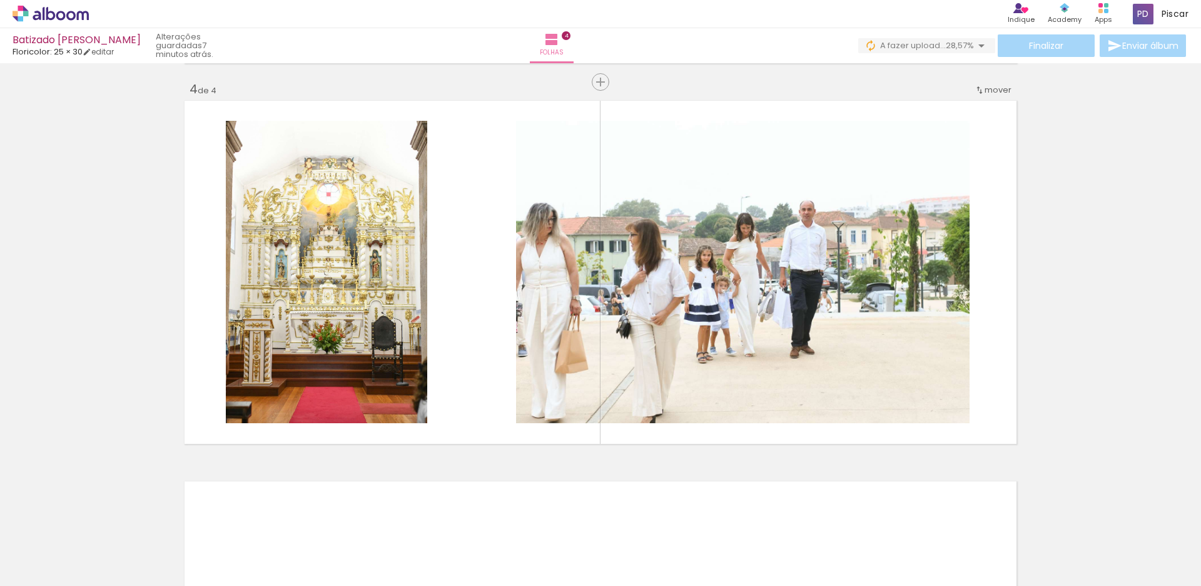
scroll to position [0, 1656]
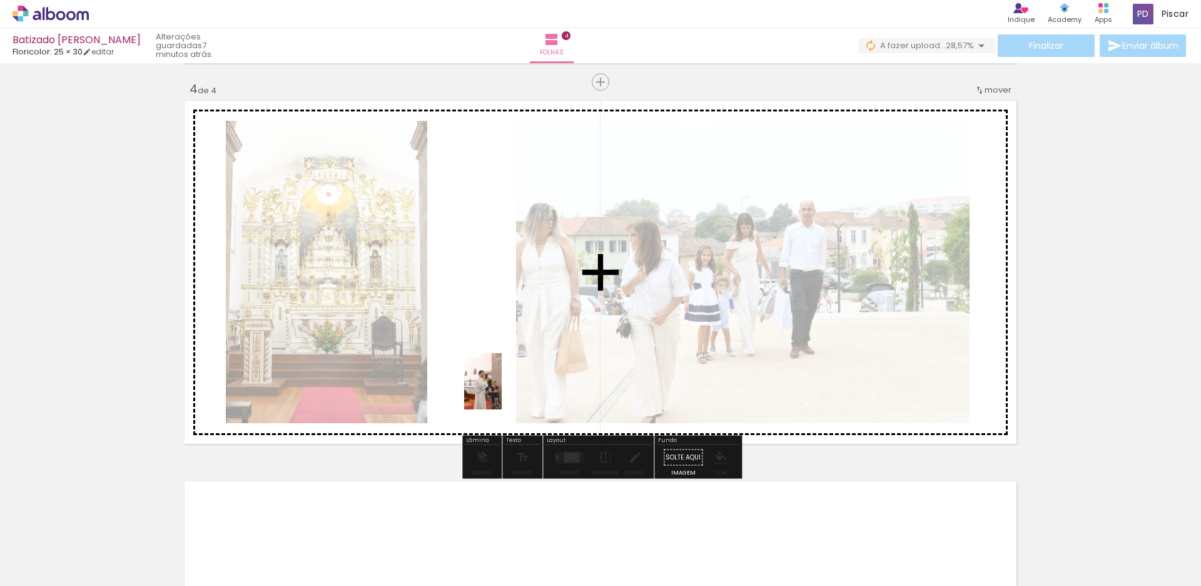
drag, startPoint x: 521, startPoint y: 546, endPoint x: 498, endPoint y: 389, distance: 158.7
click at [498, 389] on quentale-workspace at bounding box center [600, 293] width 1201 height 586
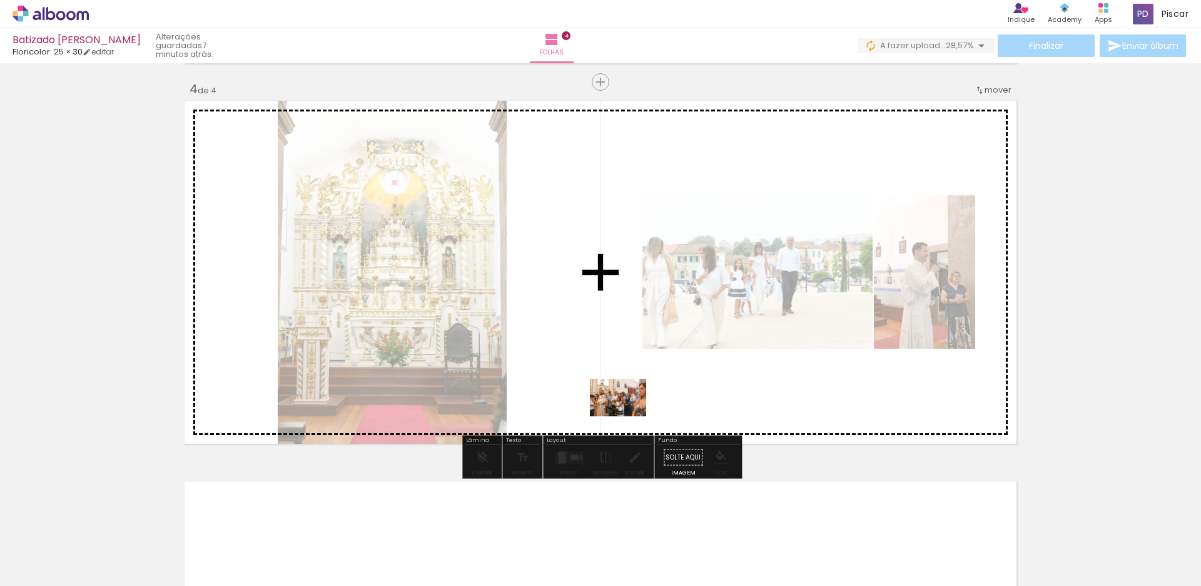
drag, startPoint x: 578, startPoint y: 546, endPoint x: 629, endPoint y: 412, distance: 142.8
click at [629, 412] on quentale-workspace at bounding box center [600, 293] width 1201 height 586
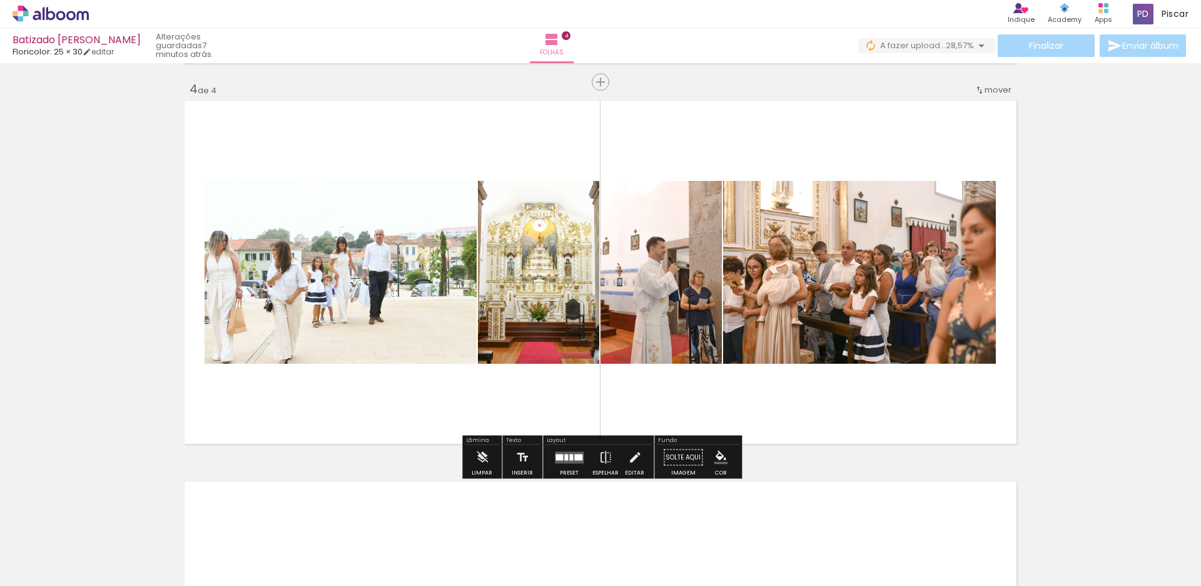
click at [648, 544] on div at bounding box center [641, 543] width 41 height 62
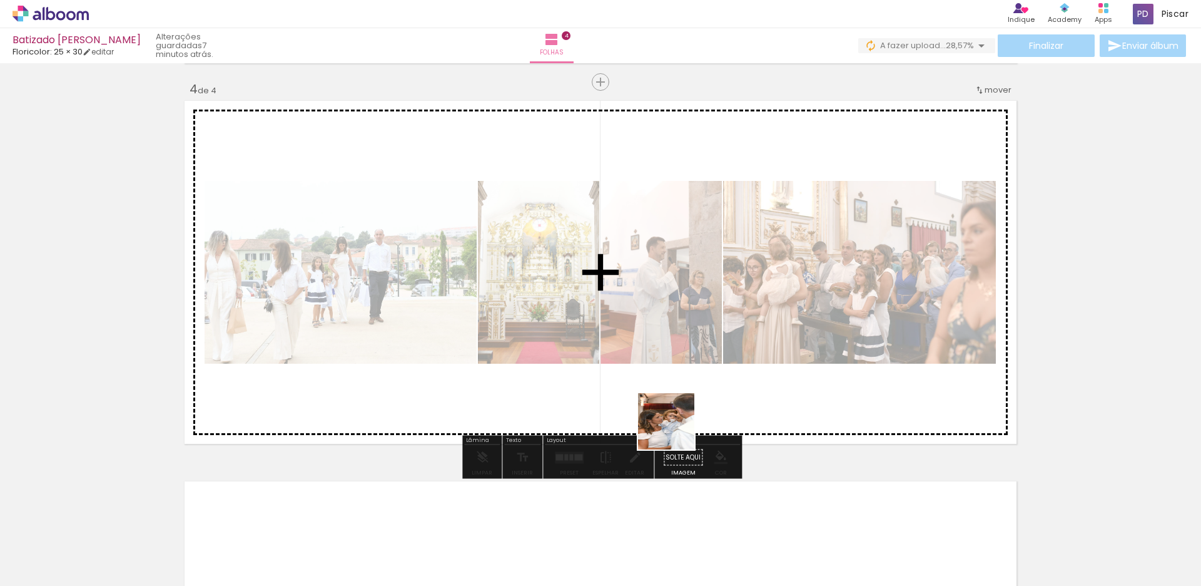
drag, startPoint x: 657, startPoint y: 549, endPoint x: 678, endPoint y: 425, distance: 126.2
click at [678, 425] on quentale-workspace at bounding box center [600, 293] width 1201 height 586
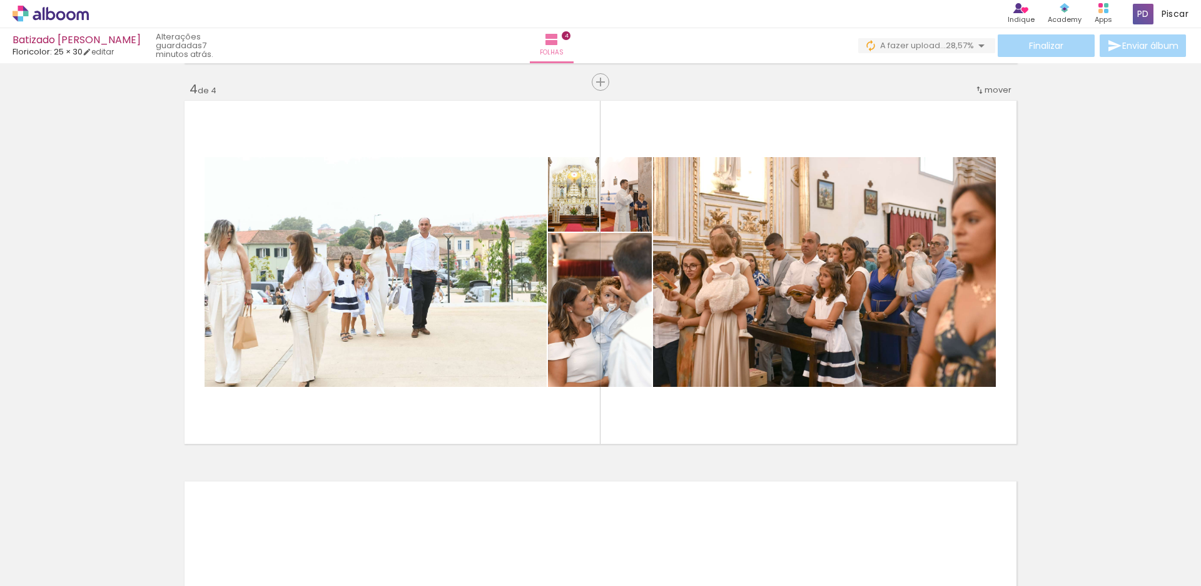
scroll to position [0, 1935]
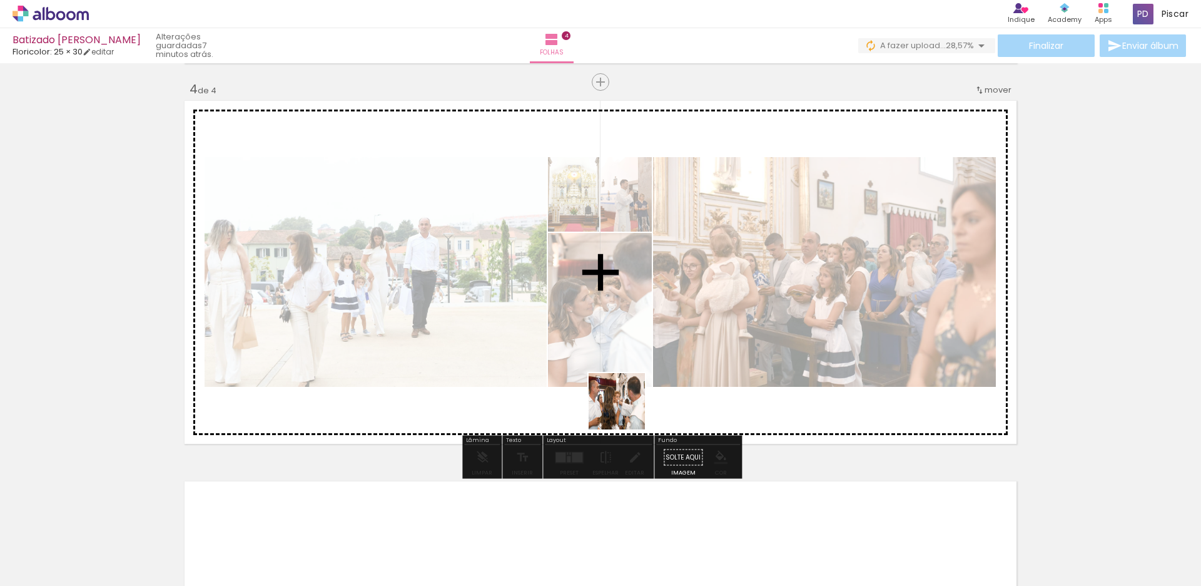
drag, startPoint x: 646, startPoint y: 544, endPoint x: 626, endPoint y: 410, distance: 135.4
click at [626, 410] on quentale-workspace at bounding box center [600, 293] width 1201 height 586
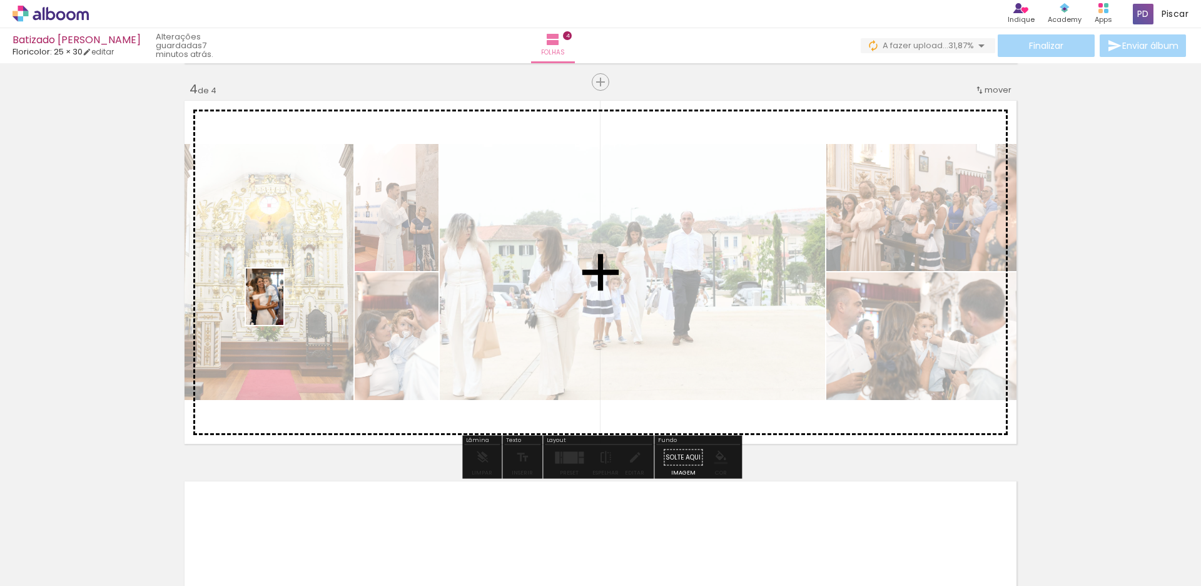
drag, startPoint x: 511, startPoint y: 547, endPoint x: 283, endPoint y: 306, distance: 332.0
click at [283, 306] on quentale-workspace at bounding box center [600, 293] width 1201 height 586
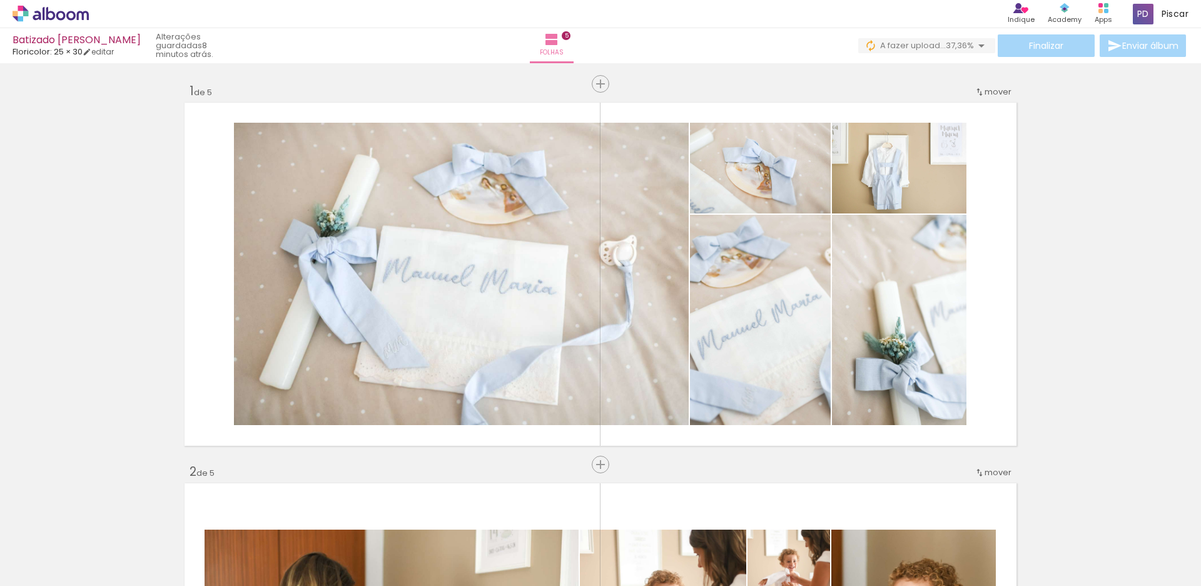
scroll to position [0, 2202]
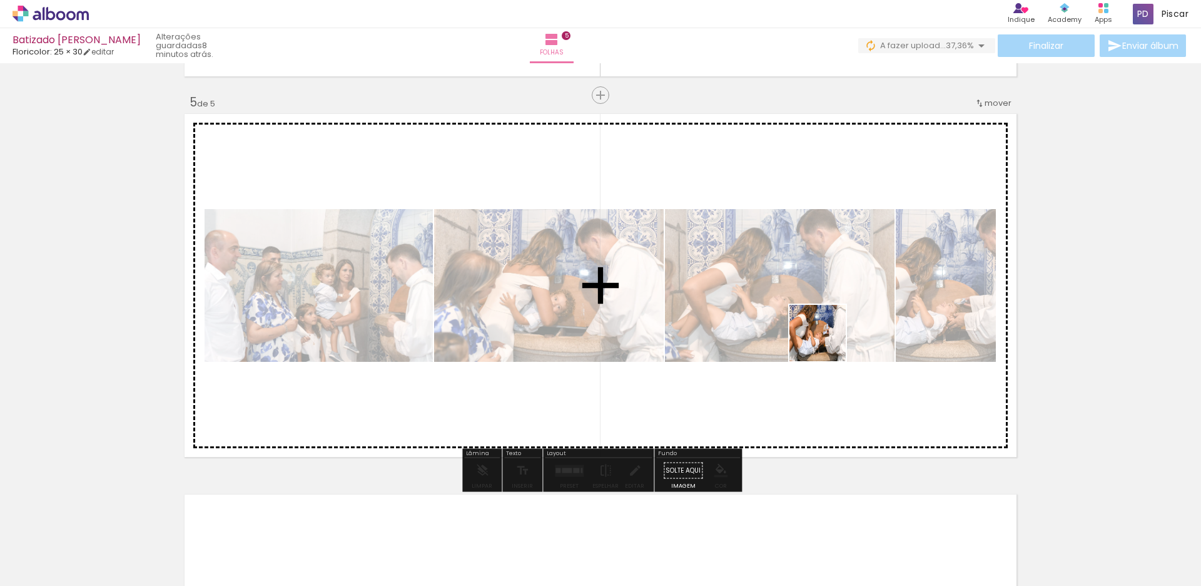
drag, startPoint x: 865, startPoint y: 546, endPoint x: 823, endPoint y: 312, distance: 237.7
click at [823, 312] on quentale-workspace at bounding box center [600, 293] width 1201 height 586
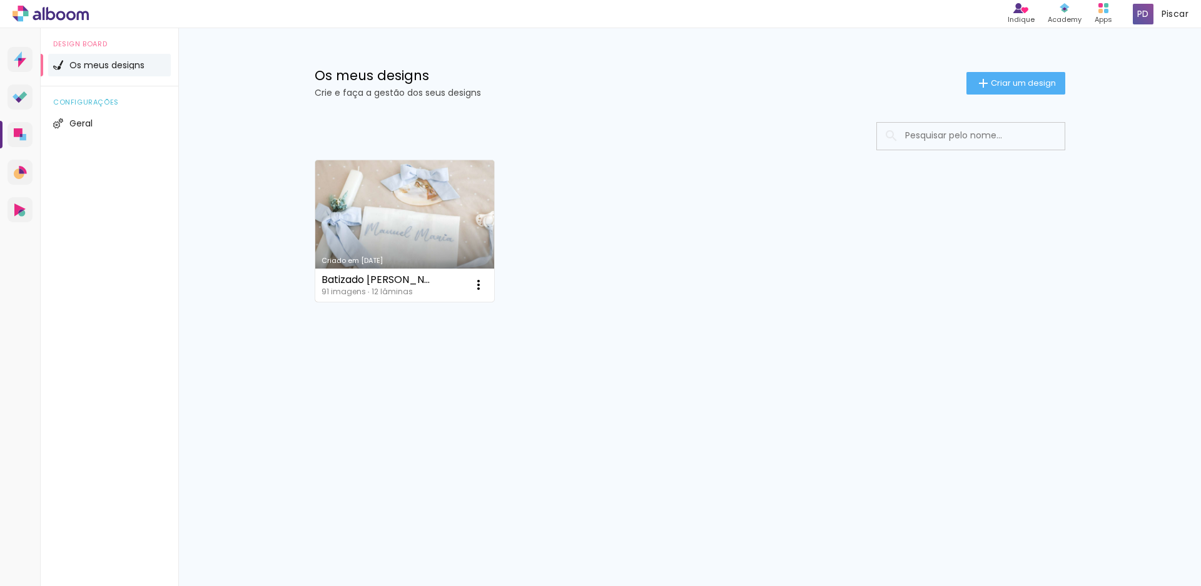
click at [439, 216] on link "Criado em [DATE]" at bounding box center [405, 230] width 180 height 141
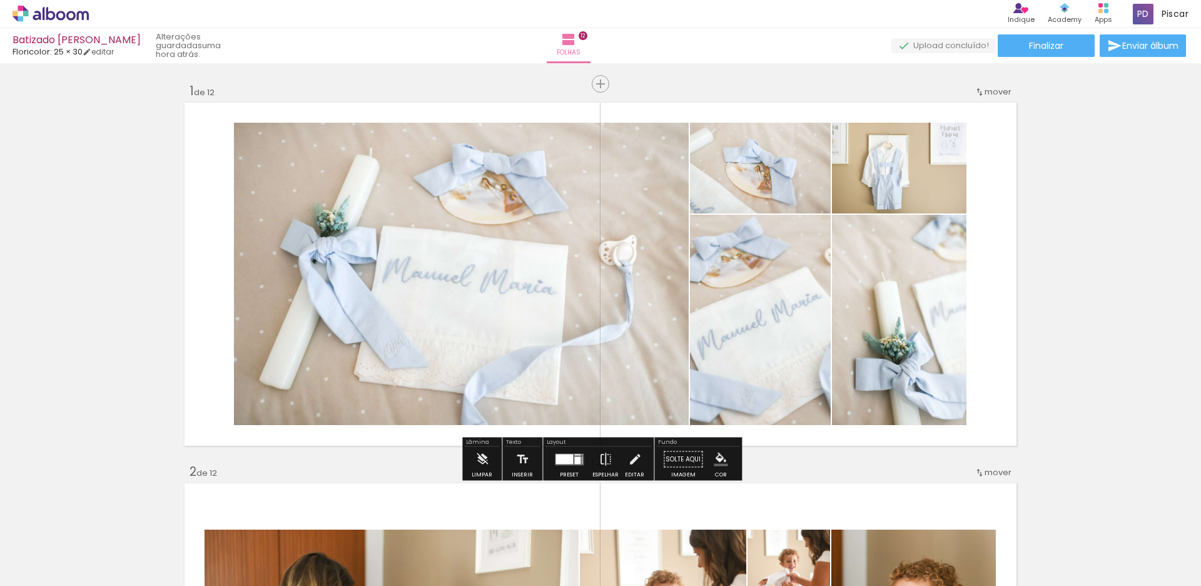
scroll to position [0, 4051]
